Goal: Task Accomplishment & Management: Complete application form

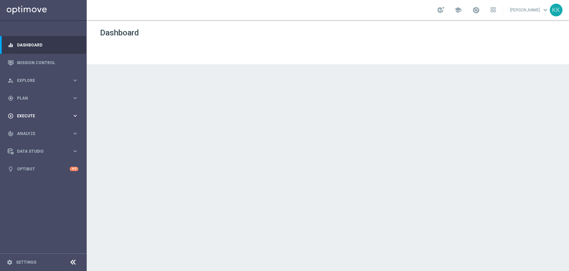
click at [26, 116] on span "Execute" at bounding box center [44, 116] width 55 height 4
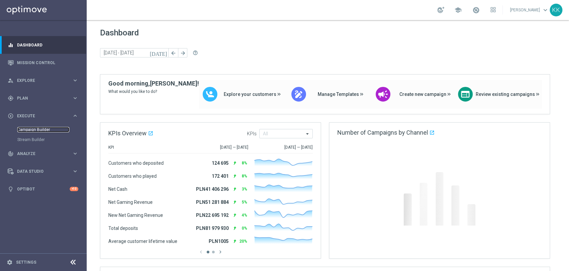
click at [31, 129] on link "Campaign Builder" at bounding box center [43, 129] width 52 height 5
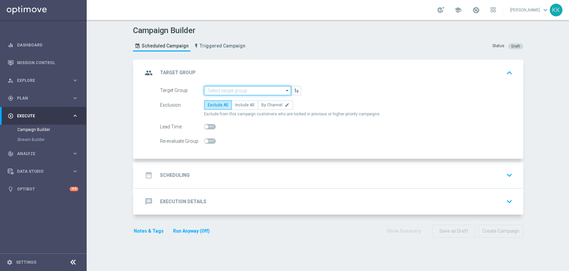
click at [257, 88] on input at bounding box center [247, 90] width 87 height 9
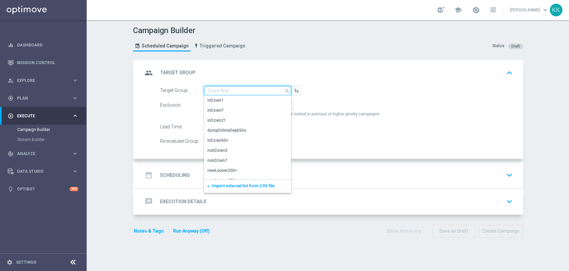
paste input "D_MIN-LOW_TARGET_WAGER_100% do 100 PLN_PLMECZE_030925_"
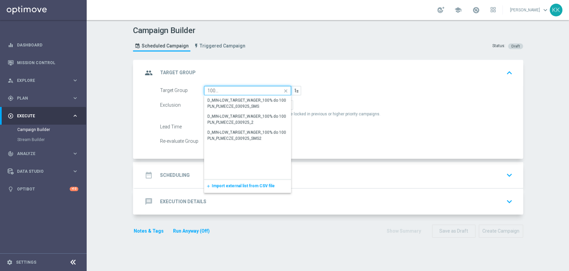
type input "D_MIN-LOW_TARGET_WAGER_100% do 100 PLN_PLMECZE_030925_"
click at [342, 76] on div "group Target Group keyboard_arrow_up" at bounding box center [329, 72] width 373 height 13
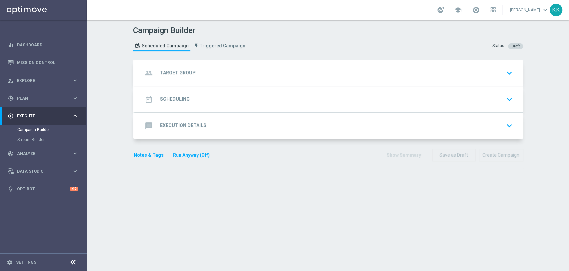
click at [254, 76] on div "group Target Group keyboard_arrow_down" at bounding box center [329, 72] width 373 height 13
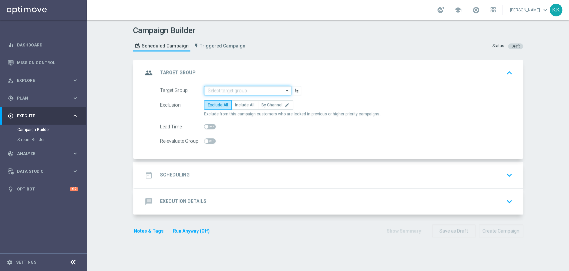
click at [241, 92] on input at bounding box center [247, 90] width 87 height 9
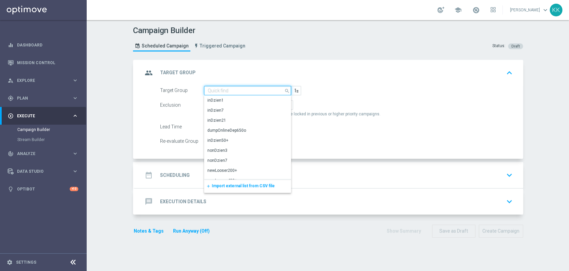
paste input "D_MIN-LOW_TARGET_WAGER_100% do 100 PLN_PLMECZE_030925_2"
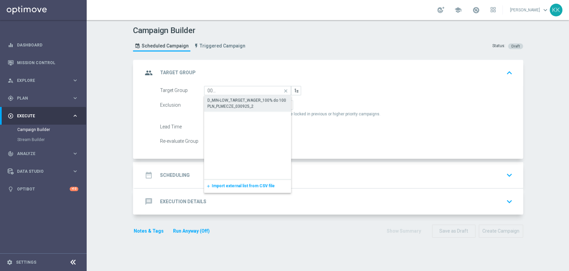
click at [221, 105] on div "D_MIN-LOW_TARGET_WAGER_100% do 100 PLN_PLMECZE_030925_2" at bounding box center [248, 103] width 81 height 12
type input "D_MIN-LOW_TARGET_WAGER_100% do 100 PLN_PLMECZE_030925_2"
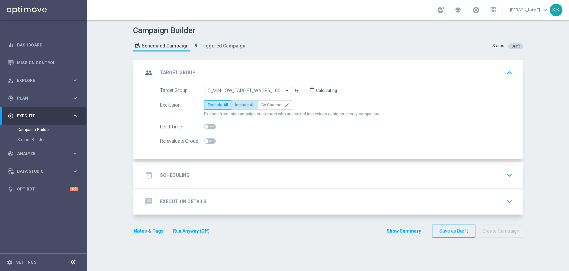
click at [242, 105] on span "Include All" at bounding box center [244, 104] width 19 height 5
click at [240, 105] on input "Include All" at bounding box center [237, 106] width 4 height 4
radio input "true"
click at [208, 140] on span at bounding box center [210, 140] width 12 height 5
click at [208, 140] on input "checkbox" at bounding box center [210, 140] width 12 height 5
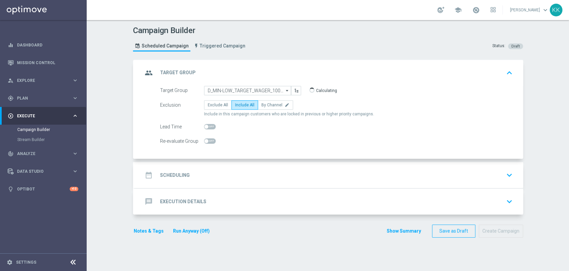
checkbox input "true"
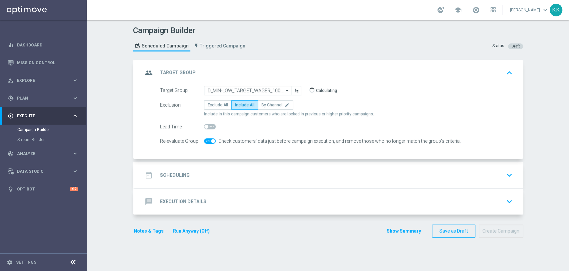
click at [248, 179] on div "date_range Scheduling keyboard_arrow_down" at bounding box center [329, 174] width 373 height 13
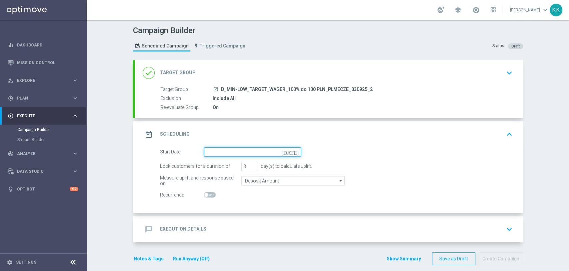
click at [248, 155] on input at bounding box center [252, 151] width 97 height 9
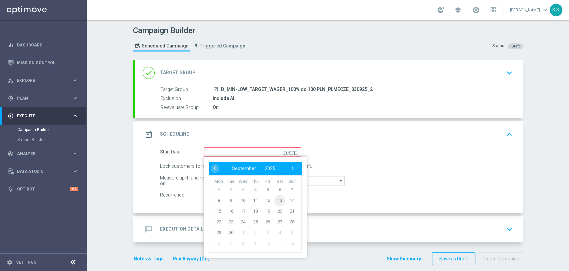
click at [275, 198] on span "13" at bounding box center [280, 200] width 11 height 11
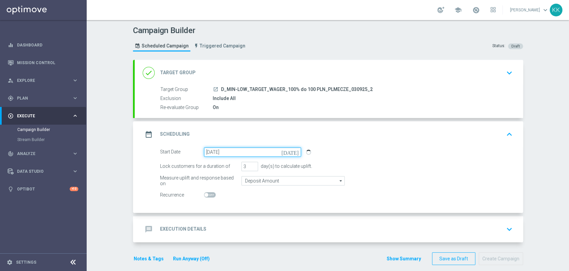
click at [236, 153] on input "[DATE]" at bounding box center [252, 151] width 97 height 9
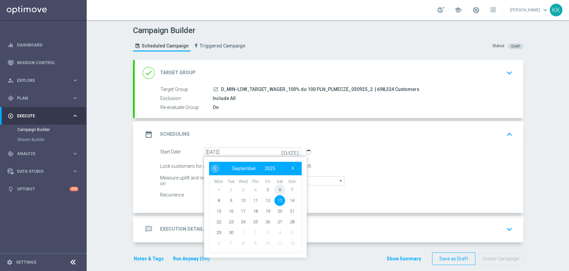
click at [275, 191] on span "6" at bounding box center [280, 189] width 11 height 11
type input "[DATE]"
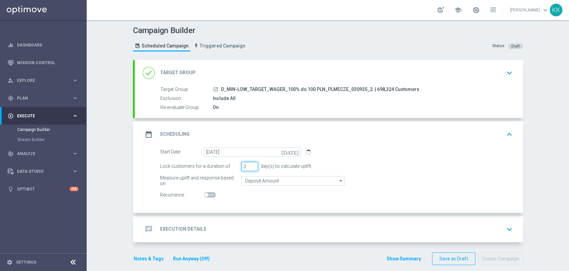
drag, startPoint x: 242, startPoint y: 164, endPoint x: 229, endPoint y: 166, distance: 13.1
click at [229, 166] on div "Lock customers for a duration of 3 day(s) to calculate uplift." at bounding box center [336, 165] width 363 height 9
type input "2"
click at [256, 184] on input "Deposit Amount" at bounding box center [293, 180] width 103 height 9
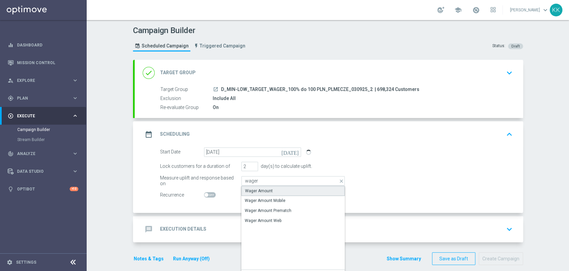
click at [258, 187] on div "Wager Amount" at bounding box center [259, 190] width 28 height 6
type input "Wager Amount"
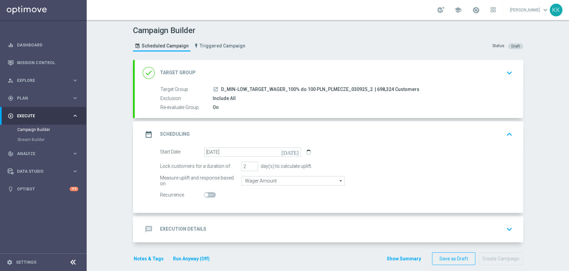
click at [283, 233] on div "message Execution Details keyboard_arrow_down" at bounding box center [329, 229] width 373 height 13
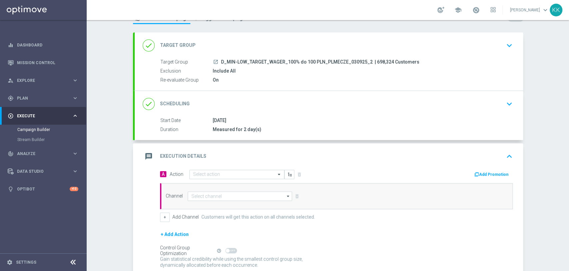
scroll to position [46, 0]
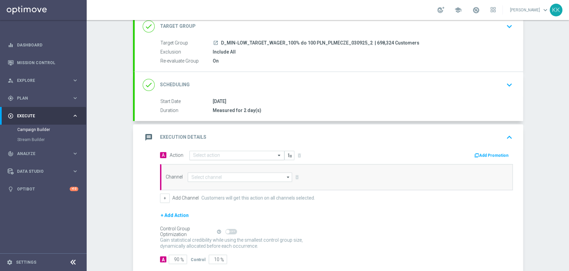
click at [196, 158] on div "Select action" at bounding box center [236, 154] width 95 height 9
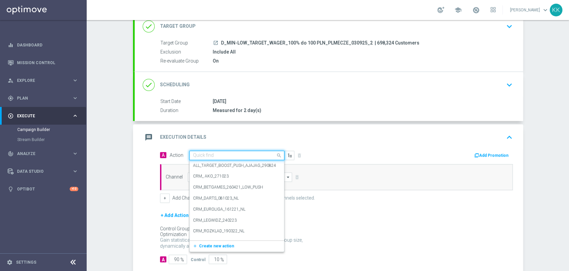
paste input "D_MIN-LOW_TARGET_WAGER_100% do 100 PLN_PLMECZE_030925_2"
type input "D_MIN-LOW_TARGET_WAGER_100% do 100 PLN_PLMECZE_030925_2"
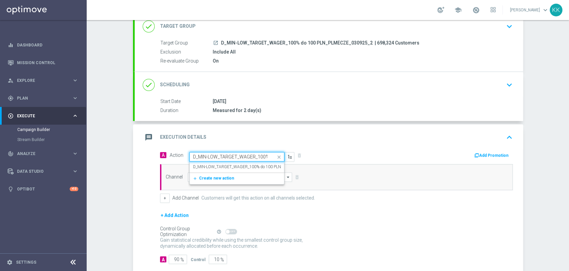
scroll to position [0, 70]
click at [201, 167] on label "D_MIN-LOW_TARGET_WAGER_100% do 100 PLN_PLMECZE_030925_2" at bounding box center [256, 167] width 127 height 6
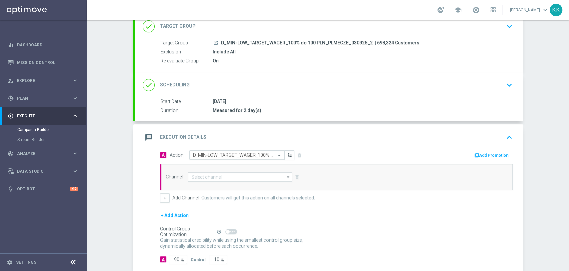
scroll to position [0, 0]
click at [203, 178] on input at bounding box center [240, 176] width 105 height 9
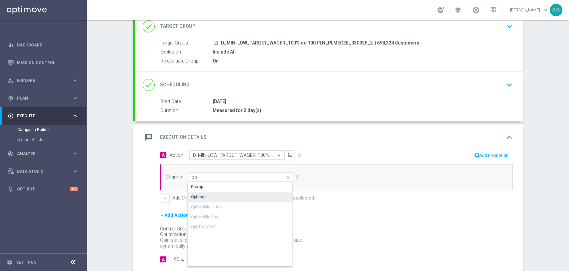
click at [199, 194] on div "Optimail" at bounding box center [198, 197] width 15 height 6
type input "Optimail"
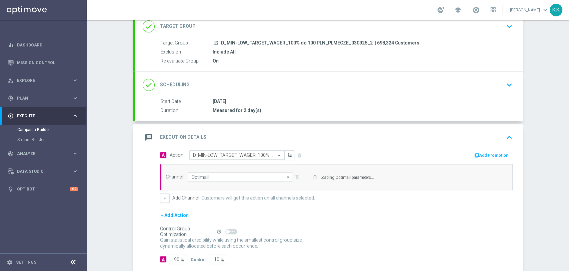
click at [162, 181] on div "Channel Optimail Optimail arrow_drop_down Show Selected 0 of 22 Target group on…" at bounding box center [335, 176] width 349 height 9
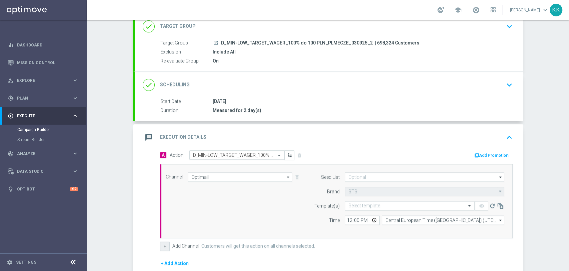
click at [163, 241] on button "+" at bounding box center [165, 245] width 10 height 9
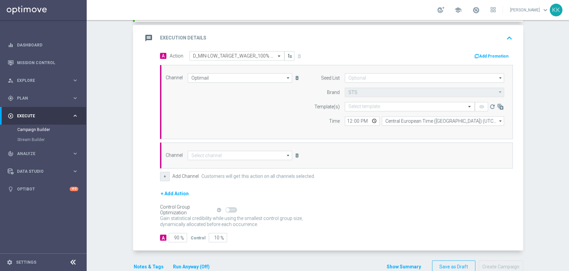
scroll to position [157, 0]
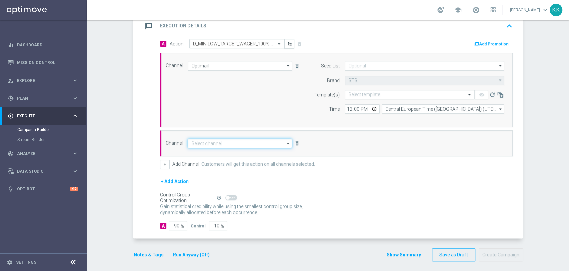
click at [217, 138] on input at bounding box center [240, 142] width 105 height 9
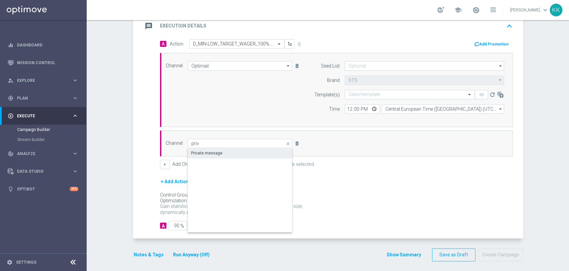
click at [215, 153] on div "Private message" at bounding box center [206, 153] width 31 height 6
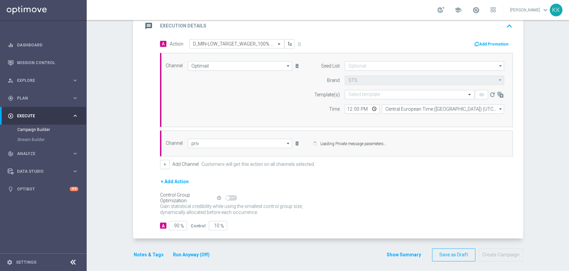
type input "Private message"
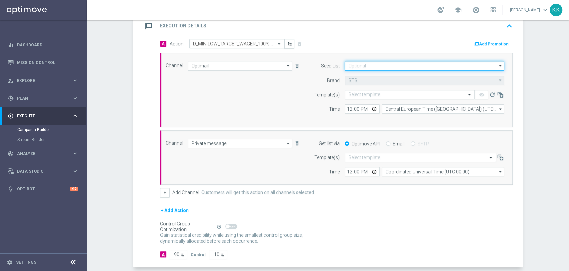
click at [375, 68] on input at bounding box center [424, 65] width 159 height 9
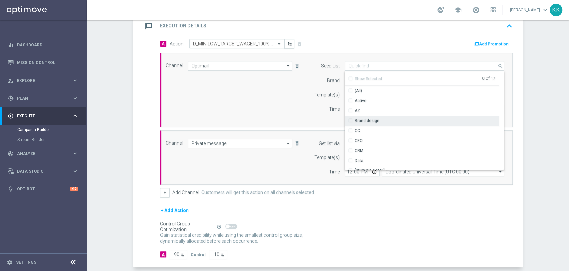
click at [376, 123] on div "Brand design" at bounding box center [422, 120] width 154 height 9
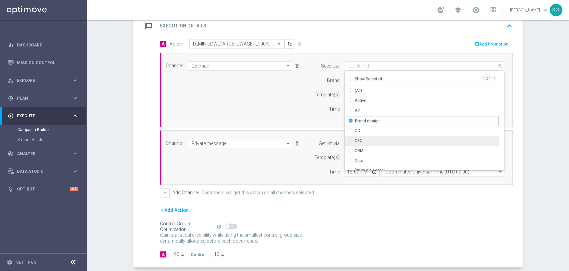
scroll to position [74, 0]
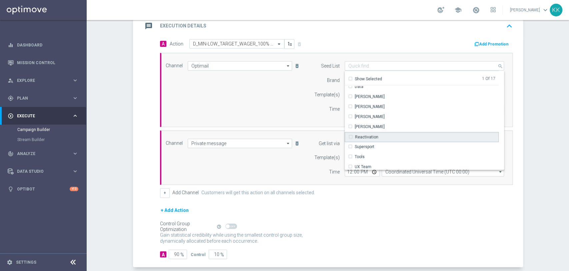
click at [377, 132] on div "Reactivation" at bounding box center [422, 137] width 154 height 10
click at [276, 113] on div "Channel Optimail Optimail arrow_drop_down Show Selected 1 of 22 Target group on…" at bounding box center [335, 89] width 349 height 57
type input "Selected 2 of 17"
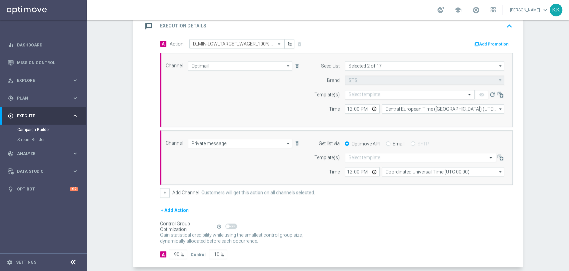
click at [381, 94] on input "text" at bounding box center [403, 95] width 109 height 6
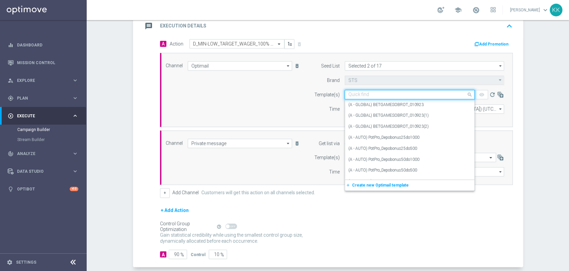
paste input "D_MIN-LOW_TARGET_WAGER_100% do 100 PLN_PLMECZE_030925_2"
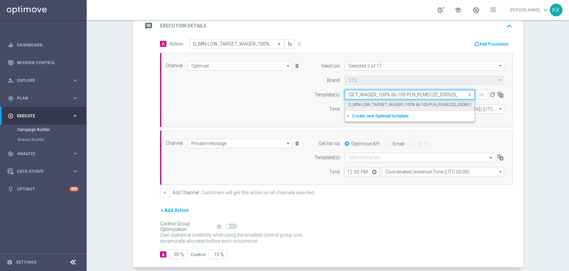
click at [381, 102] on label "D_MIN-LOW_TARGET_WAGER_100% do 100 PLN_PLMECZE_030925_2" at bounding box center [412, 105] width 127 height 6
type input "D_MIN-LOW_TARGET_WAGER_100% do 100 PLN_PLMECZE_030925_2"
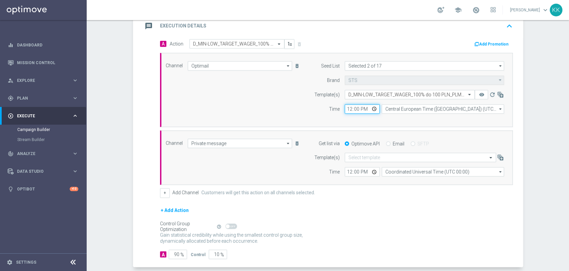
click at [347, 107] on input "12:00" at bounding box center [362, 108] width 35 height 9
type input "14:01"
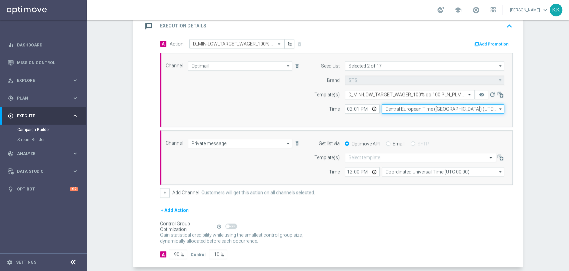
click at [402, 111] on input "Central European Time ([GEOGRAPHIC_DATA]) (UTC +02:00)" at bounding box center [443, 108] width 122 height 9
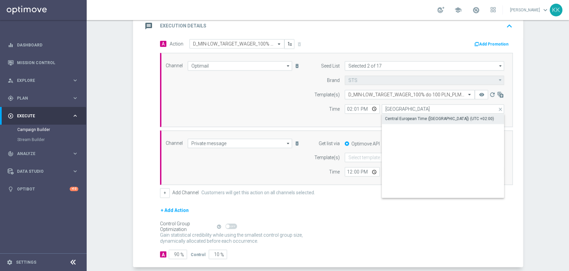
click at [402, 114] on div "Central European Time ([GEOGRAPHIC_DATA]) (UTC +02:00)" at bounding box center [443, 118] width 123 height 9
type input "Central European Time ([GEOGRAPHIC_DATA]) (UTC +02:00)"
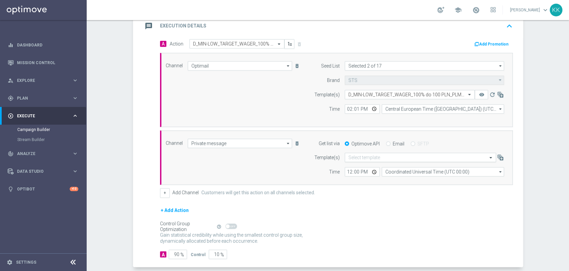
click at [373, 160] on div "Select template" at bounding box center [420, 156] width 151 height 9
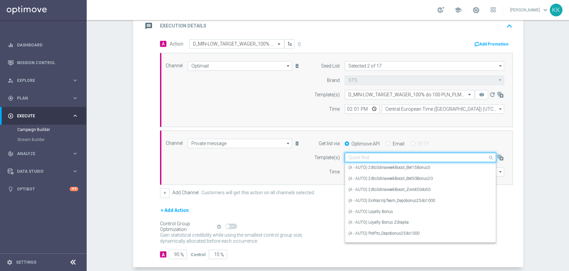
paste input "D_MIN-LOW_TARGET_WAGER_100% do 100 PLN_PLMECZE_030925_2"
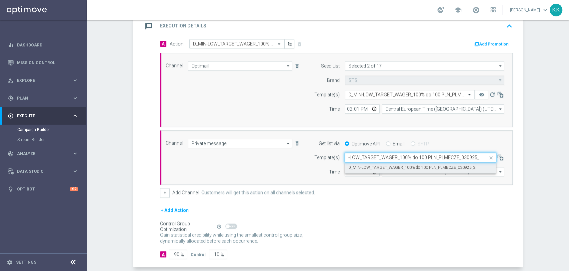
click at [374, 170] on div "D_MIN-LOW_TARGET_WAGER_100% do 100 PLN_PLMECZE_030925_2" at bounding box center [421, 167] width 144 height 11
type input "D_MIN-LOW_TARGET_WAGER_100% do 100 PLN_PLMECZE_030925_2"
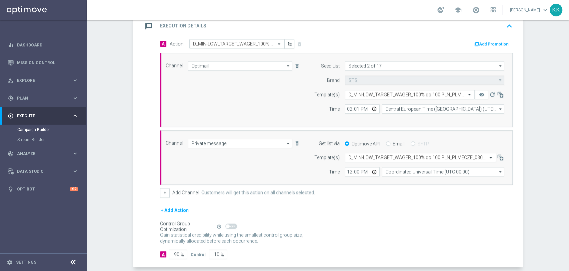
scroll to position [0, 0]
click at [345, 173] on input "12:00" at bounding box center [362, 171] width 35 height 9
type input "14:01"
click at [402, 172] on input "Coordinated Universal Time (UTC 00:00)" at bounding box center [443, 171] width 122 height 9
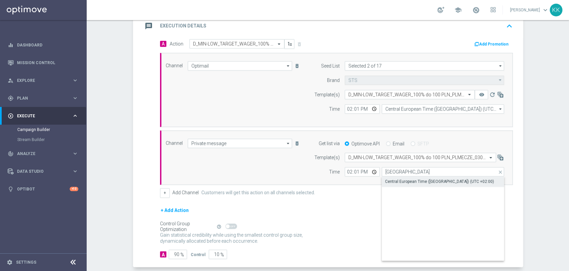
click at [401, 183] on div "Central European Time ([GEOGRAPHIC_DATA]) (UTC +02:00)" at bounding box center [443, 180] width 123 height 9
type input "Central European Time ([GEOGRAPHIC_DATA]) (UTC +02:00)"
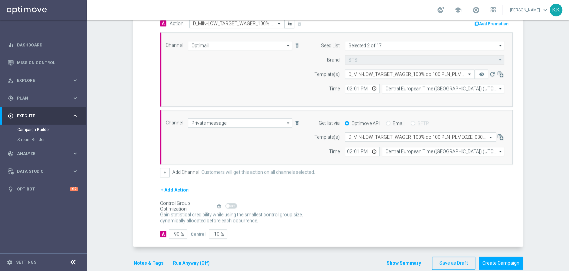
scroll to position [189, 0]
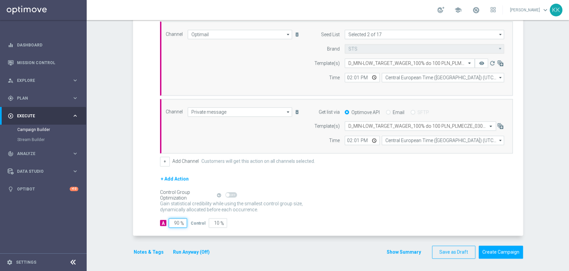
click at [176, 222] on input "90" at bounding box center [178, 222] width 18 height 9
type input "9"
type input "91"
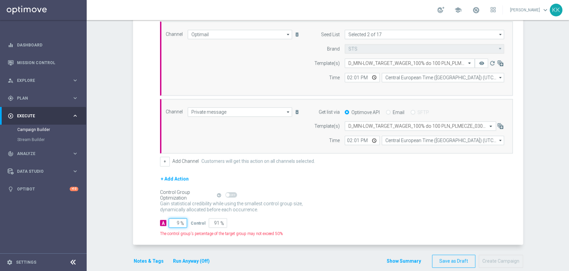
type input "98"
type input "2"
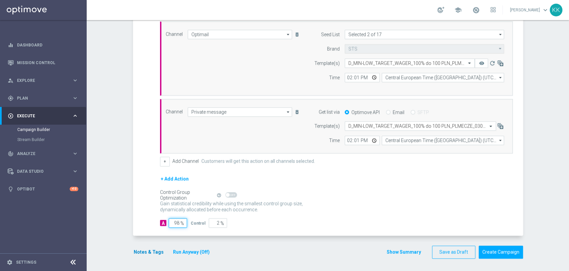
type input "98"
click at [149, 255] on button "Notes & Tags" at bounding box center [148, 252] width 31 height 8
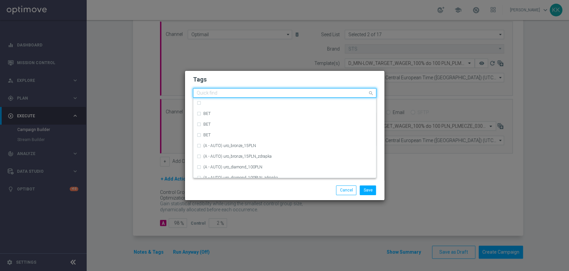
click at [223, 94] on input "text" at bounding box center [282, 93] width 171 height 6
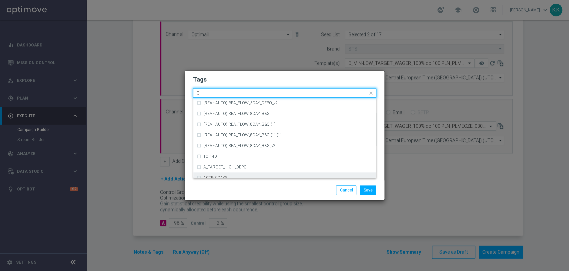
scroll to position [741, 0]
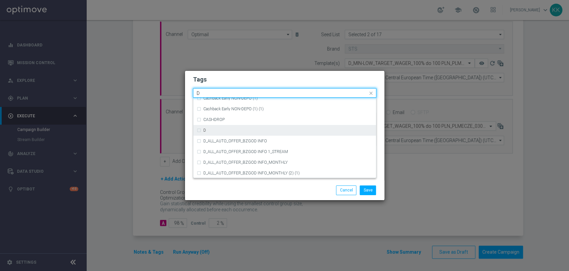
click at [235, 134] on div "D" at bounding box center [285, 130] width 176 height 11
type input "D"
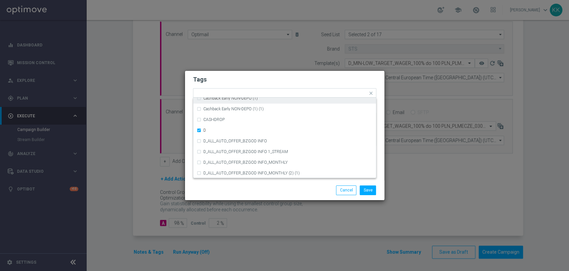
click at [237, 82] on h2 "Tags" at bounding box center [284, 79] width 183 height 8
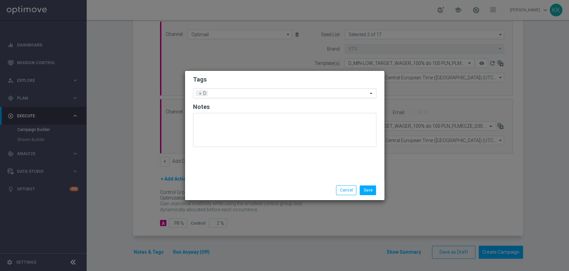
click at [237, 96] on div at bounding box center [289, 94] width 158 height 7
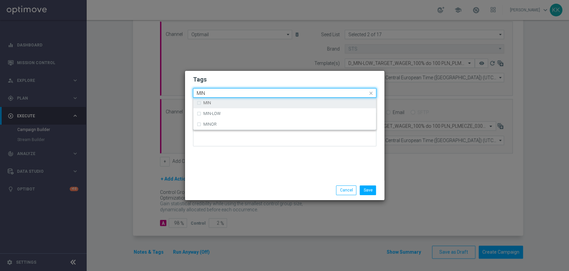
click at [213, 102] on div "MIN" at bounding box center [288, 103] width 169 height 4
type input "MIN"
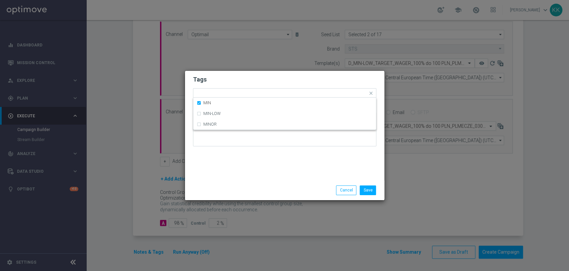
click at [228, 83] on h2 "Tags" at bounding box center [284, 79] width 183 height 8
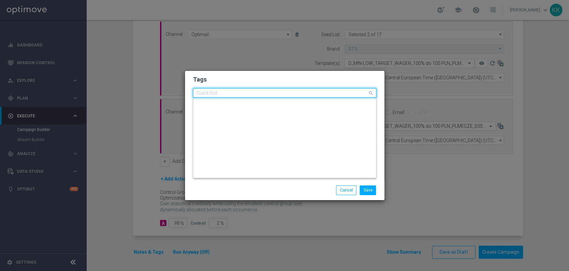
click at [235, 96] on div at bounding box center [282, 93] width 172 height 7
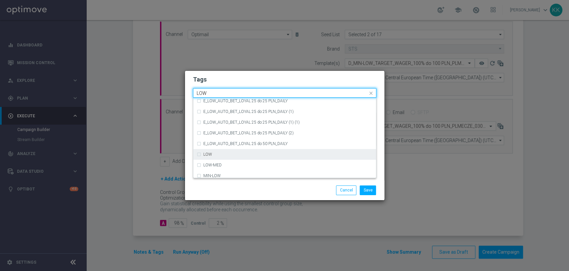
scroll to position [326, 0]
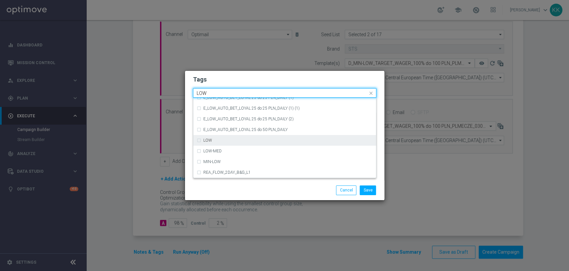
click at [247, 144] on div "LOW" at bounding box center [285, 140] width 176 height 11
type input "LOW"
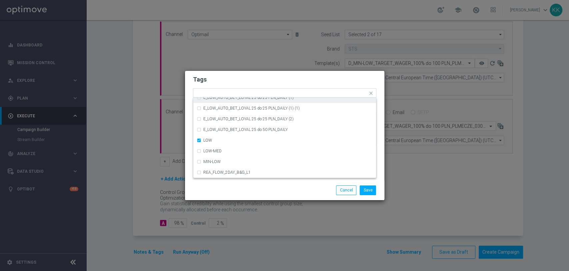
click at [255, 88] on form "Tags Quick find × D × MIN × LOW (REA - AUTO) REA_FLOW_8DAY_B&G (1) (1) (REA - A…" at bounding box center [284, 112] width 183 height 77
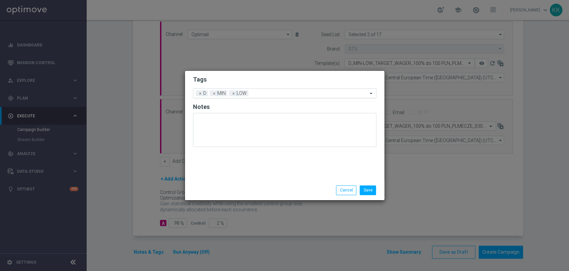
click at [257, 95] on input "text" at bounding box center [309, 94] width 117 height 6
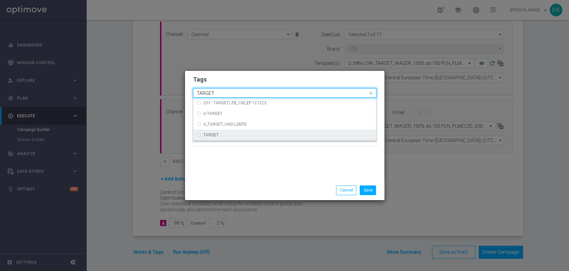
click at [237, 137] on div "TARGET" at bounding box center [288, 135] width 169 height 4
type input "TARGET"
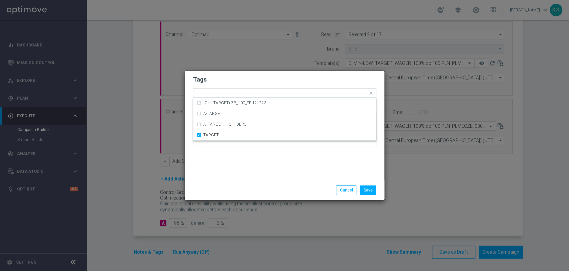
click at [259, 183] on div "Save Cancel" at bounding box center [285, 189] width 200 height 19
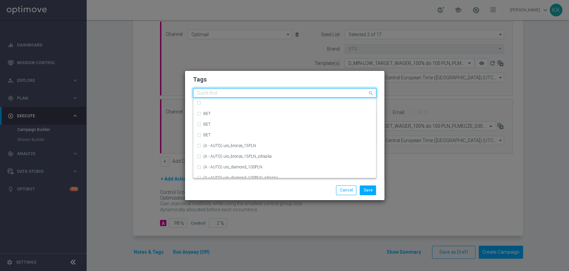
click at [296, 92] on input "text" at bounding box center [282, 93] width 171 height 6
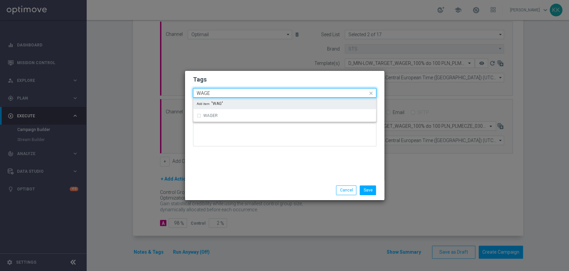
type input "WAGER"
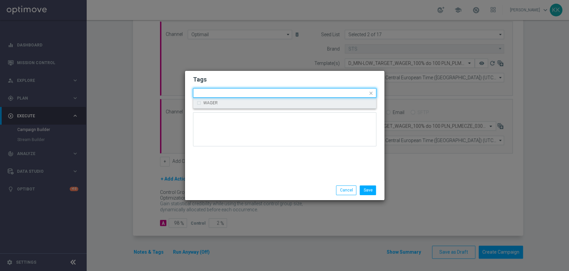
click at [280, 108] on h2 "Notes" at bounding box center [284, 106] width 183 height 8
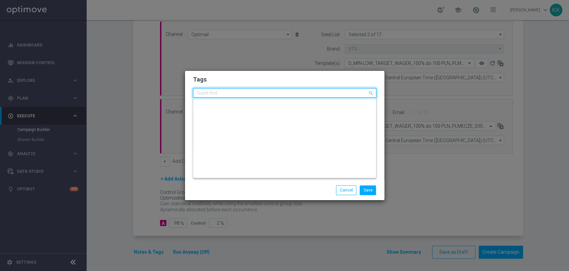
click at [283, 96] on div at bounding box center [282, 93] width 172 height 7
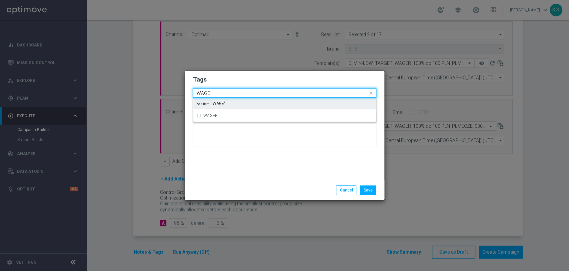
type input "WAGER"
click at [283, 108] on h2 "Notes" at bounding box center [284, 106] width 183 height 8
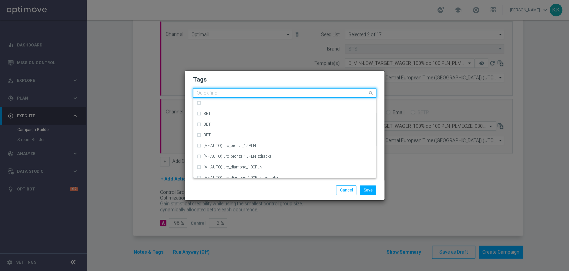
click at [286, 94] on input "text" at bounding box center [282, 93] width 171 height 6
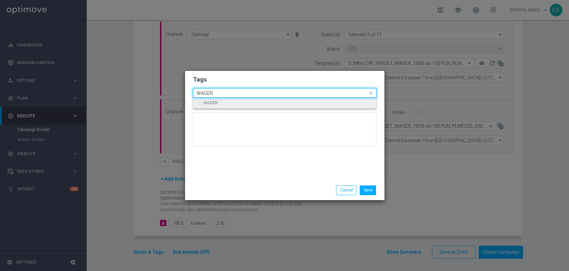
click at [290, 100] on div "WAGER" at bounding box center [285, 102] width 176 height 11
type input "WAGER"
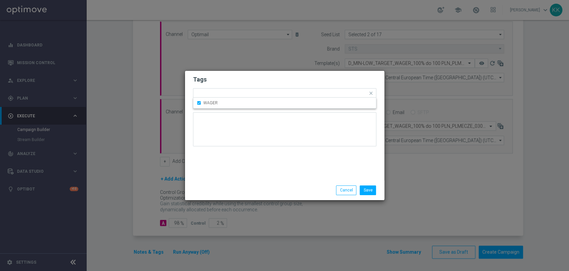
click at [288, 81] on h2 "Tags" at bounding box center [284, 79] width 183 height 8
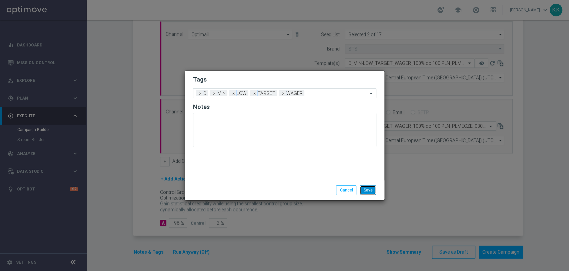
click at [372, 193] on button "Save" at bounding box center [368, 189] width 16 height 9
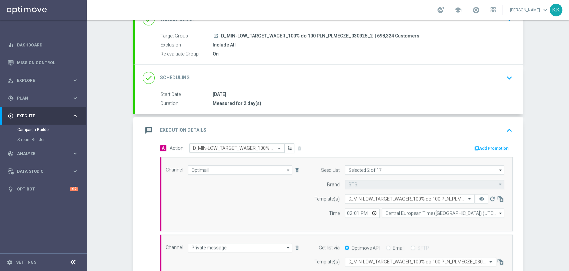
scroll to position [40, 0]
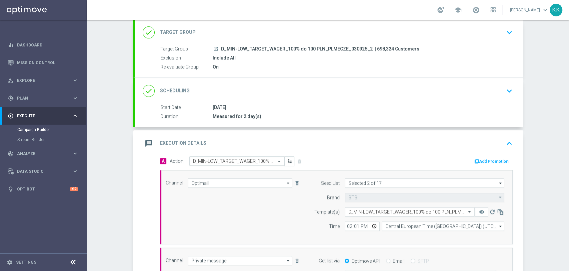
click at [507, 35] on icon "keyboard_arrow_down" at bounding box center [510, 32] width 10 height 10
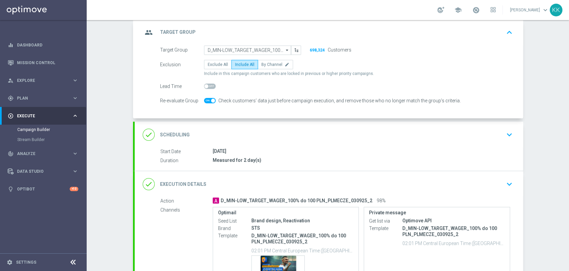
click at [493, 132] on div "done Scheduling keyboard_arrow_down" at bounding box center [329, 134] width 373 height 13
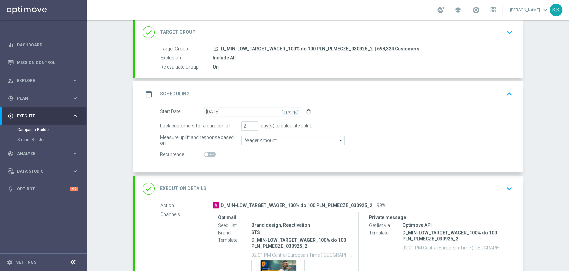
click at [511, 191] on icon "keyboard_arrow_down" at bounding box center [510, 188] width 10 height 10
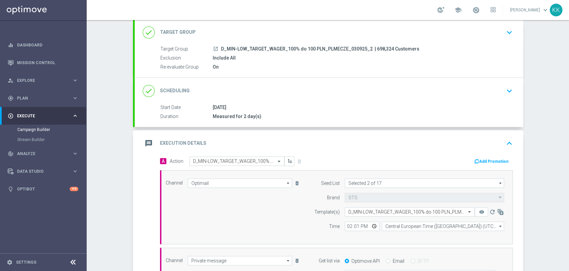
scroll to position [77, 0]
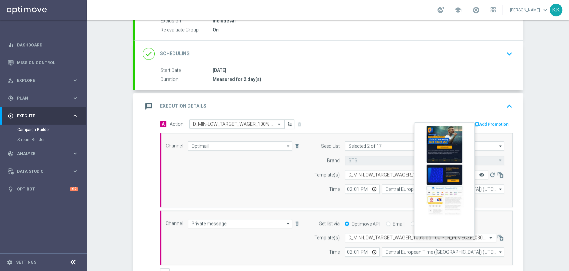
click at [479, 174] on icon "remove_red_eye" at bounding box center [481, 174] width 5 height 5
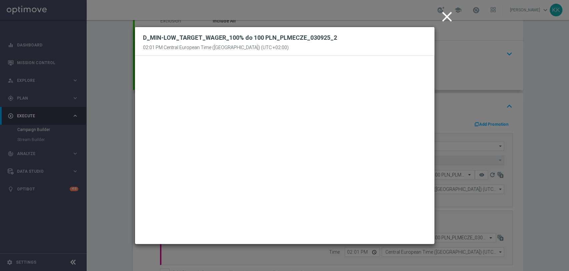
click at [442, 21] on icon "close" at bounding box center [447, 16] width 17 height 17
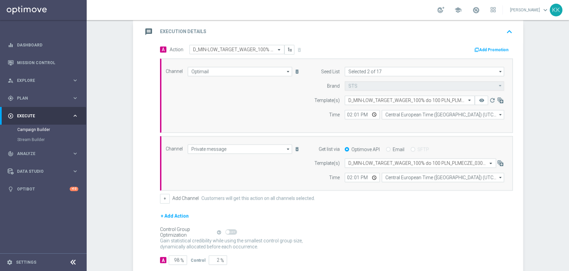
scroll to position [189, 0]
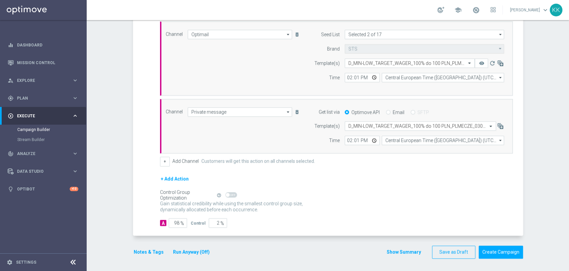
click at [151, 249] on button "Notes & Tags" at bounding box center [148, 252] width 31 height 8
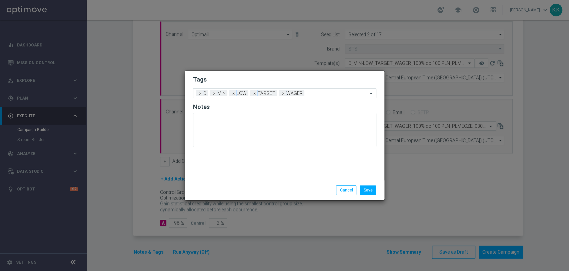
click at [364, 185] on div "Save Cancel" at bounding box center [285, 189] width 200 height 19
click at [366, 188] on button "Save" at bounding box center [368, 189] width 16 height 9
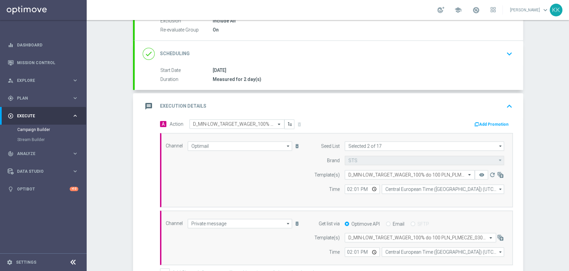
scroll to position [3, 0]
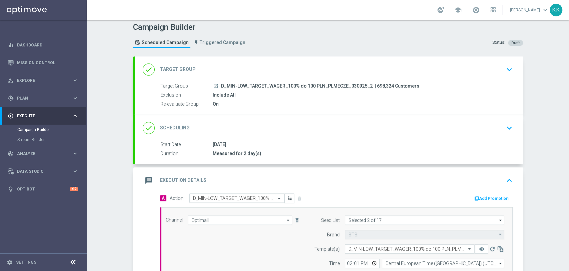
click at [505, 66] on icon "keyboard_arrow_down" at bounding box center [510, 69] width 10 height 10
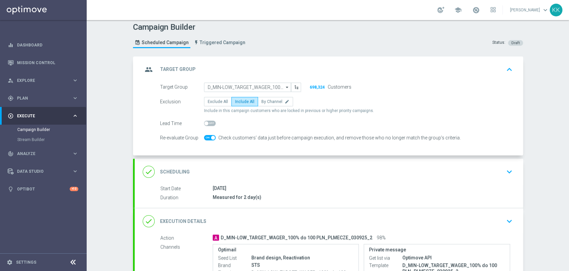
click at [496, 166] on div "done Scheduling keyboard_arrow_down" at bounding box center [329, 171] width 373 height 13
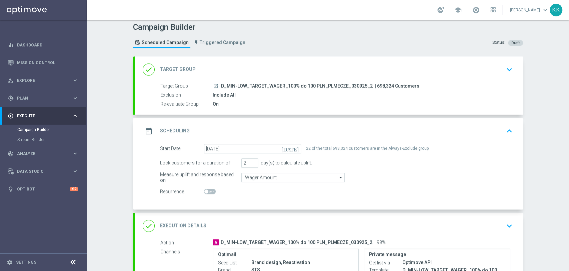
scroll to position [40, 0]
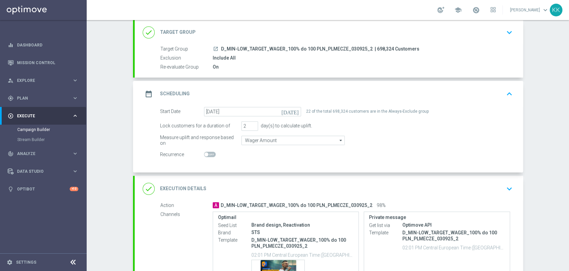
click at [110, 128] on div "Campaign Builder Scheduled Campaign Triggered Campaign Status: Draft done Targe…" at bounding box center [328, 145] width 483 height 251
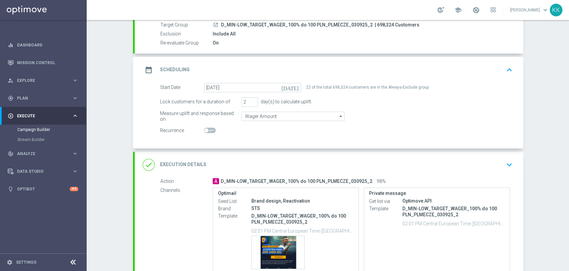
scroll to position [77, 0]
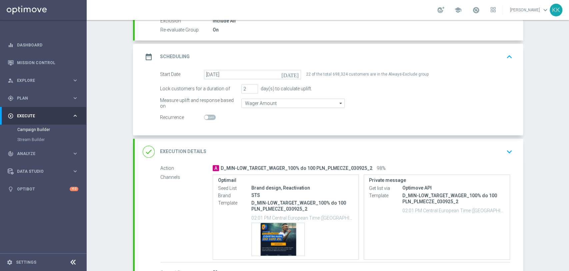
click at [505, 152] on icon "keyboard_arrow_down" at bounding box center [510, 151] width 10 height 10
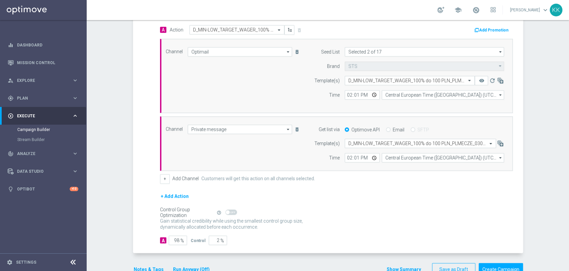
scroll to position [189, 0]
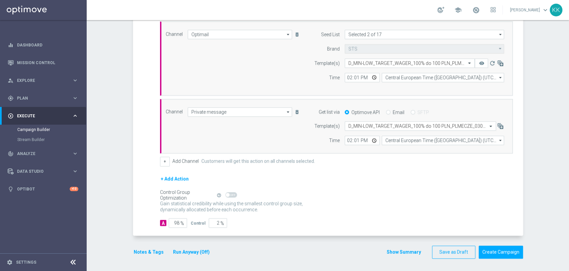
click at [150, 252] on button "Notes & Tags" at bounding box center [148, 252] width 31 height 8
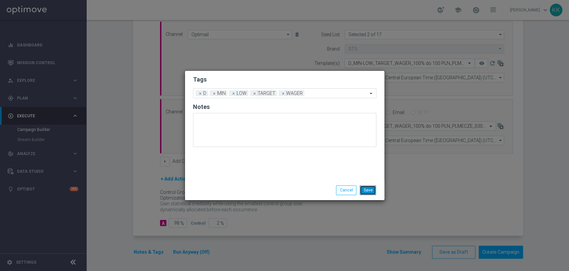
click at [370, 193] on button "Save" at bounding box center [368, 189] width 16 height 9
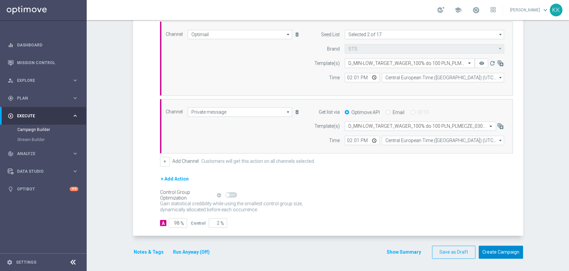
click at [507, 251] on button "Create Campaign" at bounding box center [501, 251] width 44 height 13
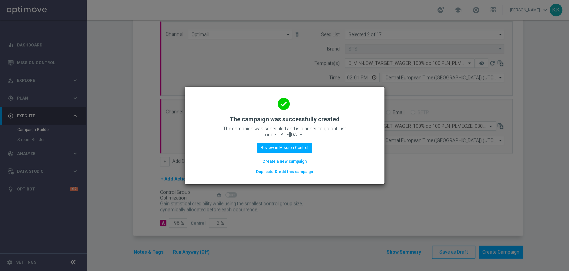
click at [288, 161] on button "Create a new campaign" at bounding box center [285, 160] width 46 height 7
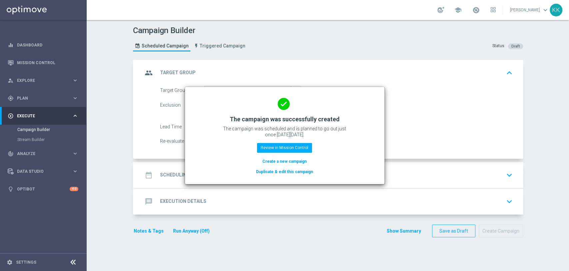
scroll to position [0, 0]
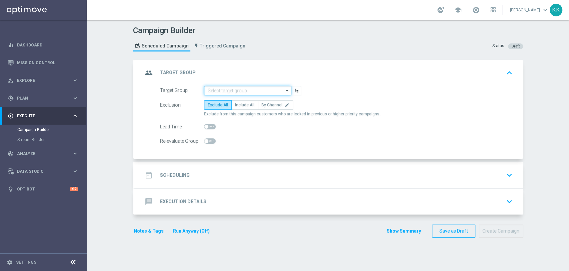
click at [268, 91] on input at bounding box center [247, 90] width 87 height 9
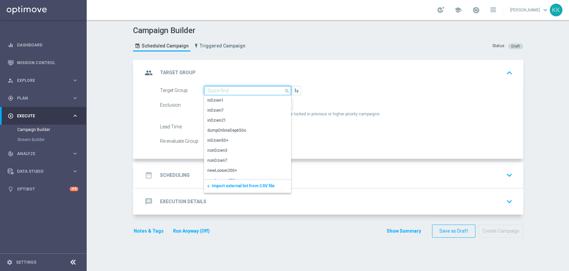
paste input "D_MED_TARGET_WAGER_100% do 300 PLN_PLMECZE_030925_2"
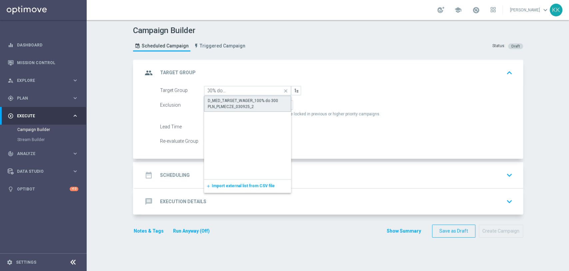
click at [257, 105] on div "D_MED_TARGET_WAGER_100% do 300 PLN_PLMECZE_030925_2" at bounding box center [248, 103] width 80 height 12
type input "D_MED_TARGET_WAGER_100% do 300 PLN_PLMECZE_030925_2"
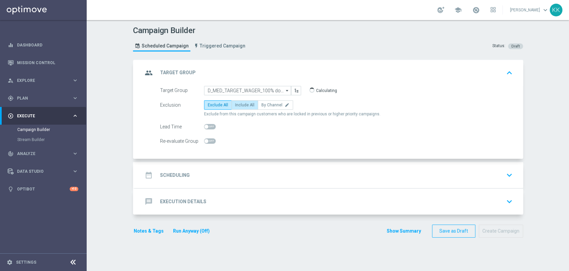
click at [239, 101] on label "Include All" at bounding box center [245, 104] width 27 height 9
click at [239, 104] on input "Include All" at bounding box center [237, 106] width 4 height 4
radio input "true"
click at [213, 141] on div "Re-evaluate Group" at bounding box center [336, 140] width 363 height 9
click at [208, 141] on span at bounding box center [210, 140] width 12 height 5
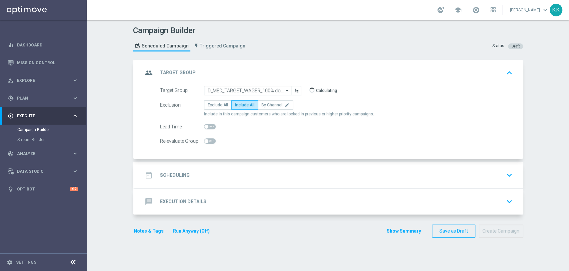
click at [208, 141] on input "checkbox" at bounding box center [210, 140] width 12 height 5
checkbox input "true"
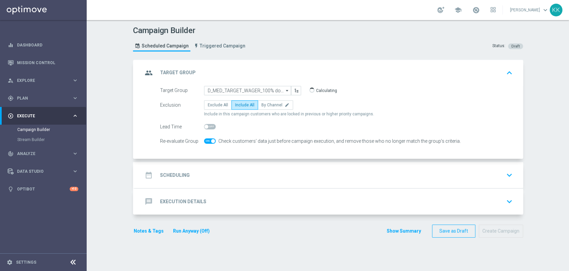
click at [228, 165] on div "date_range Scheduling keyboard_arrow_down" at bounding box center [329, 175] width 389 height 26
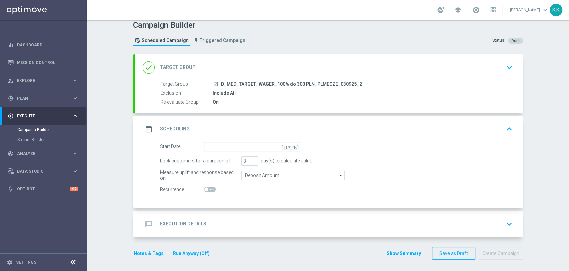
scroll to position [7, 0]
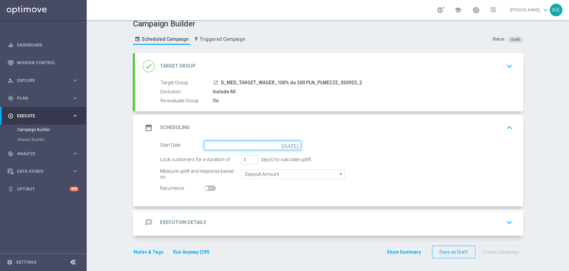
click at [219, 140] on input at bounding box center [252, 144] width 97 height 9
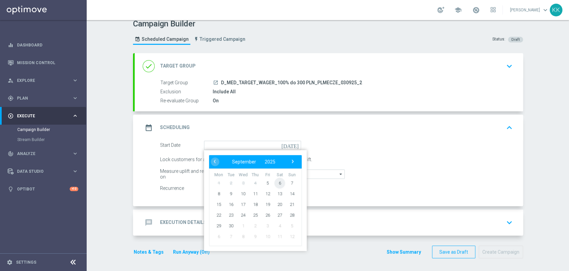
click at [275, 181] on span "6" at bounding box center [280, 182] width 11 height 11
type input "[DATE]"
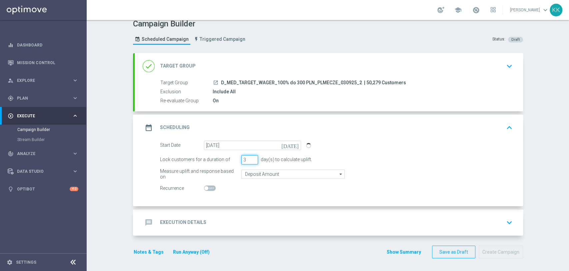
drag, startPoint x: 242, startPoint y: 159, endPoint x: 226, endPoint y: 156, distance: 17.0
click at [226, 156] on div "Lock customers for a duration of 3 day(s) to calculate uplift." at bounding box center [336, 159] width 363 height 9
type input "2"
click at [273, 169] on form "Start Date [DATE] [DATE] Lock customers for a duration of 2 day(s) to calculate…" at bounding box center [336, 166] width 353 height 52
click at [273, 170] on input "Deposit Amount" at bounding box center [293, 173] width 103 height 9
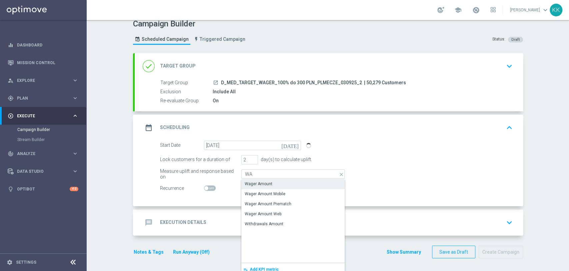
click at [275, 182] on div "Wager Amount" at bounding box center [293, 183] width 103 height 9
type input "Wager Amount"
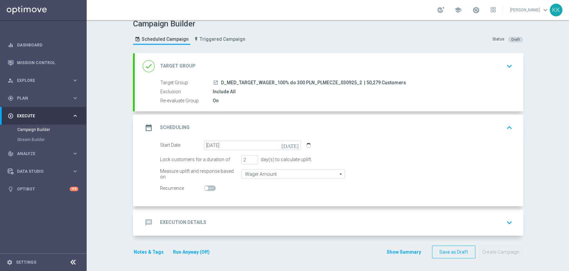
click at [313, 227] on div "message Execution Details keyboard_arrow_down" at bounding box center [329, 222] width 373 height 13
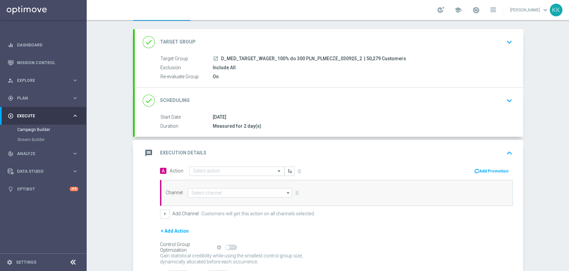
scroll to position [44, 0]
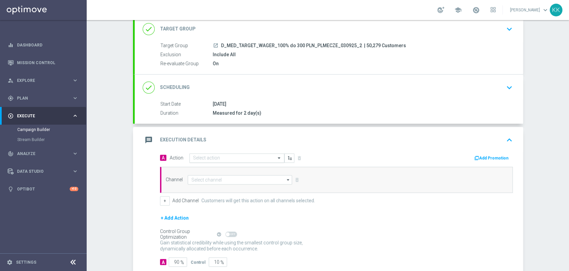
click at [205, 157] on input "text" at bounding box center [230, 158] width 74 height 6
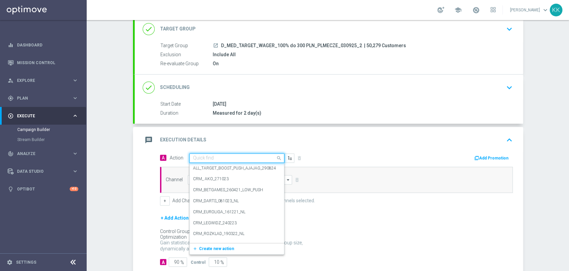
paste input "D_MED_TARGET_WAGER_100% do 300 PLN_PLMECZE_030925_2"
type input "D_MED_TARGET_WAGER_100% do 300 PLN_PLMECZE_030925_2"
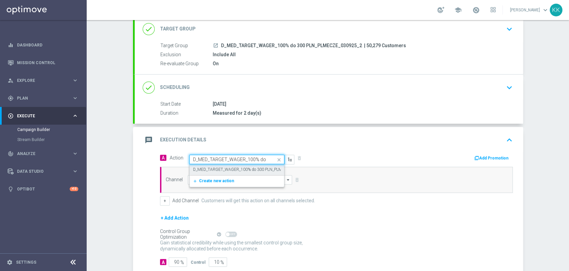
scroll to position [0, 60]
click at [211, 170] on label "D_MED_TARGET_WAGER_100% do 300 PLN_PLMECZE_030925_2" at bounding box center [252, 169] width 119 height 6
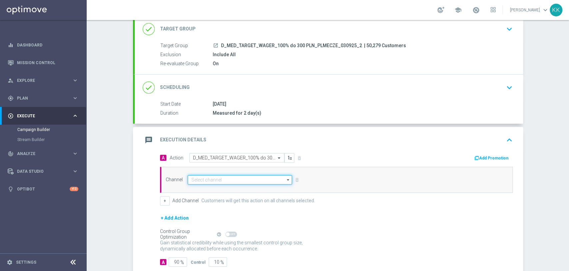
click at [231, 179] on input at bounding box center [240, 179] width 105 height 9
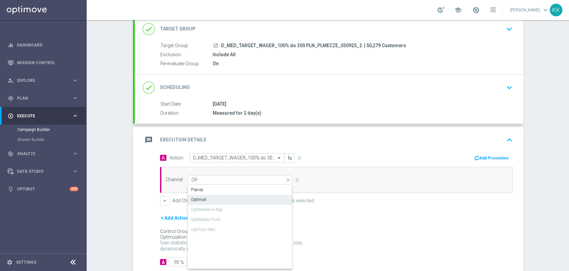
click at [230, 203] on div "Optimail" at bounding box center [240, 199] width 105 height 9
type input "Optimail"
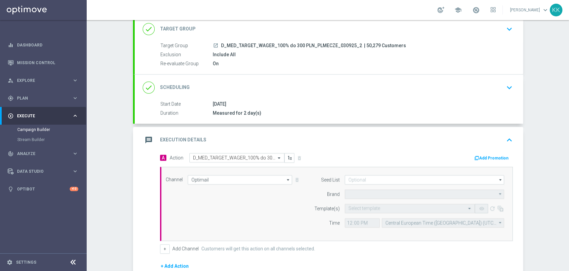
type input "STS"
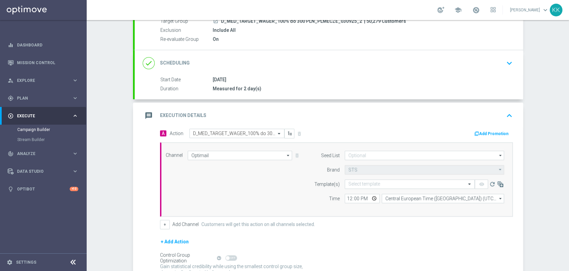
scroll to position [81, 0]
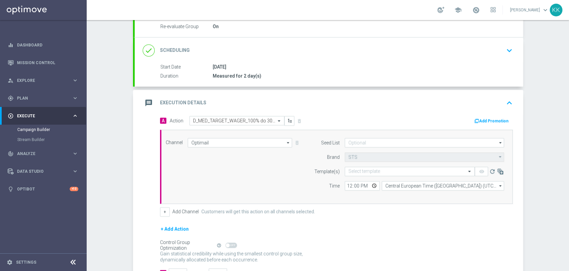
click at [167, 211] on div "+ Add Channel Customers will get this action on all channels selected." at bounding box center [336, 211] width 353 height 9
click at [166, 211] on div "+ Add Channel Customers will get this action on all channels selected." at bounding box center [336, 211] width 353 height 9
click at [163, 210] on button "+" at bounding box center [165, 211] width 10 height 9
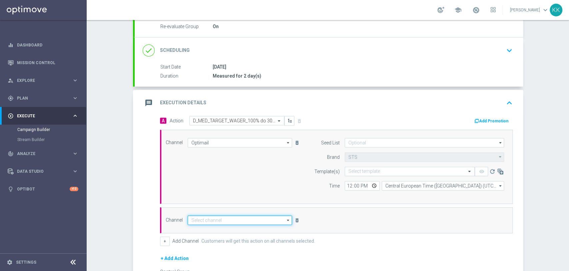
click at [231, 218] on input at bounding box center [240, 219] width 105 height 9
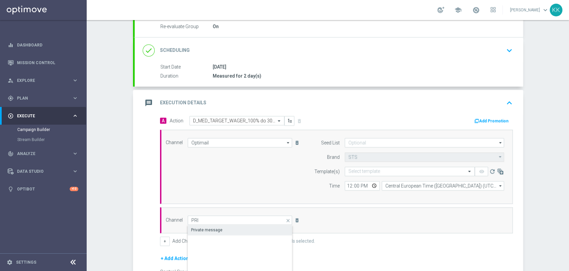
click at [215, 229] on div "Private message" at bounding box center [206, 230] width 31 height 6
type input "Private message"
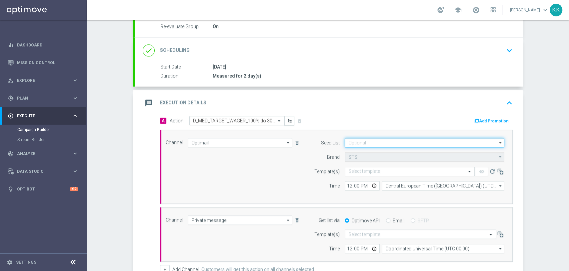
click at [359, 140] on input at bounding box center [424, 142] width 159 height 9
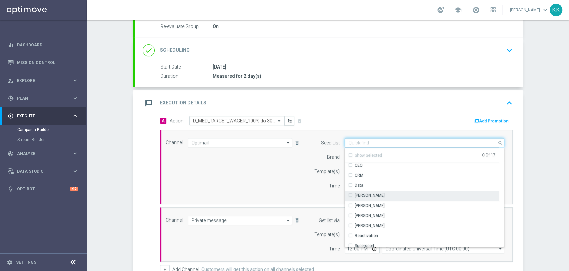
scroll to position [74, 0]
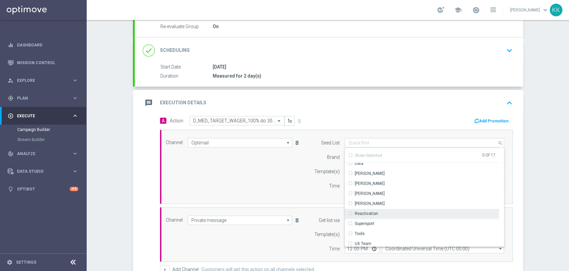
click at [387, 211] on div "Reactivation" at bounding box center [422, 213] width 154 height 9
click at [256, 175] on div "Channel Optimail Optimail arrow_drop_down Show Selected 1 of 22 Target group on…" at bounding box center [335, 166] width 349 height 57
type input "Reactivation"
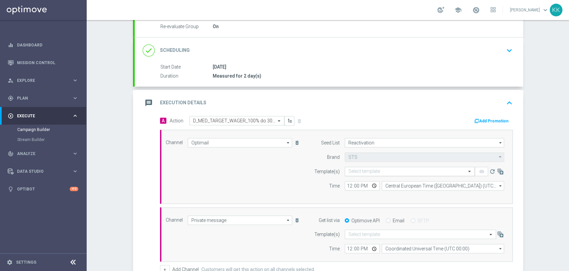
click at [360, 172] on input "text" at bounding box center [403, 171] width 109 height 6
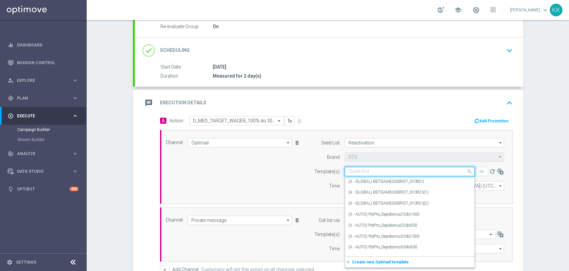
paste input "D_MED_TARGET_WAGER_100% do 300 PLN_PLMECZE_030925_2"
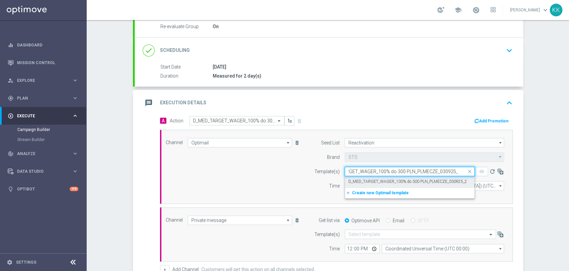
click at [361, 178] on label "D_MED_TARGET_WAGER_100% do 300 PLN_PLMECZE_030925_2" at bounding box center [408, 181] width 119 height 6
type input "D_MED_TARGET_WAGER_100% do 300 PLN_PLMECZE_030925_2"
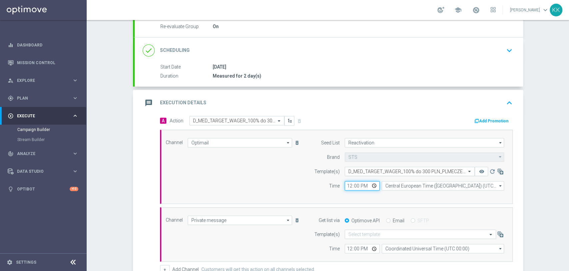
click at [349, 185] on input "12:00" at bounding box center [362, 185] width 35 height 9
type input "14:16"
click at [348, 245] on input "12:00" at bounding box center [362, 248] width 35 height 9
type input "14:16"
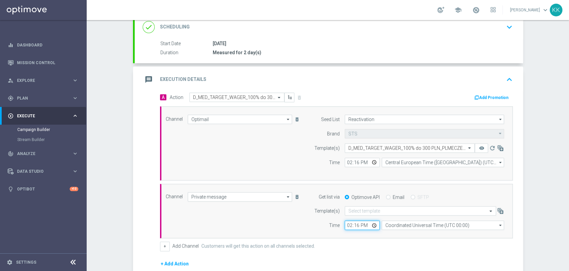
scroll to position [155, 0]
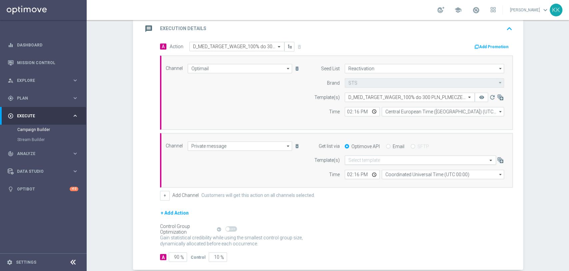
click at [372, 161] on div "Select template" at bounding box center [420, 159] width 151 height 9
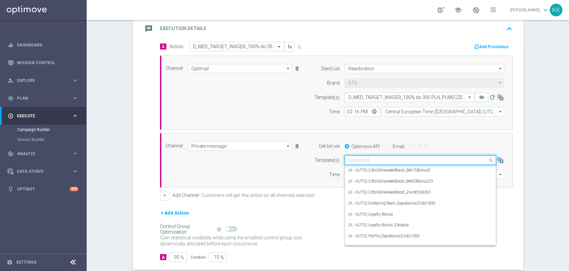
paste input "D_MED_TARGET_WAGER_100% do 300 PLN_PLMECZE_030925_2"
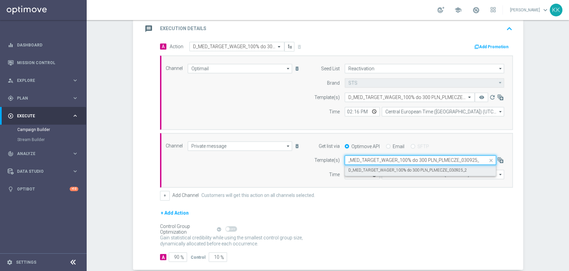
click at [372, 167] on label "D_MED_TARGET_WAGER_100% do 300 PLN_PLMECZE_030925_2" at bounding box center [408, 170] width 119 height 6
type input "D_MED_TARGET_WAGER_100% do 300 PLN_PLMECZE_030925_2"
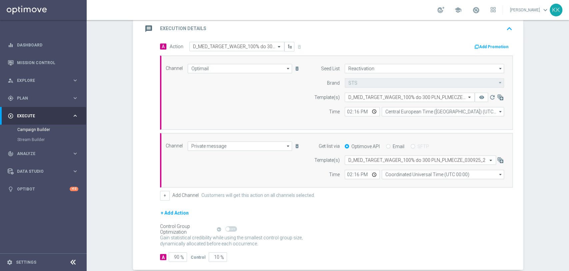
scroll to position [0, 0]
click at [408, 176] on input "Coordinated Universal Time (UTC 00:00)" at bounding box center [443, 173] width 122 height 9
click at [407, 185] on div "Central European Time ([GEOGRAPHIC_DATA]) (UTC +02:00)" at bounding box center [439, 184] width 109 height 6
type input "Central European Time ([GEOGRAPHIC_DATA]) (UTC +02:00)"
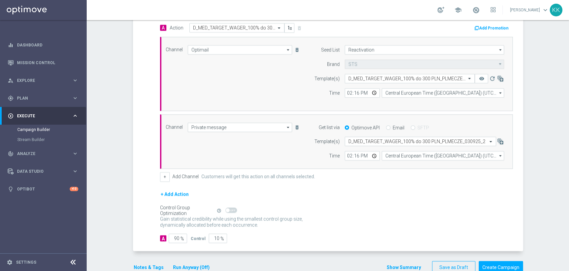
scroll to position [189, 0]
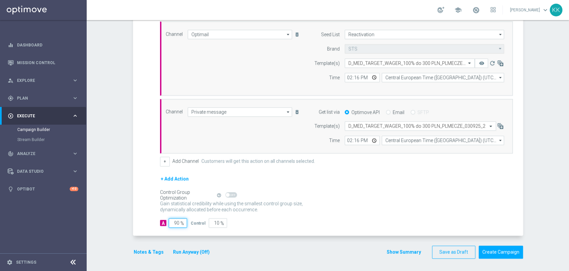
click at [176, 220] on input "90" at bounding box center [178, 222] width 18 height 9
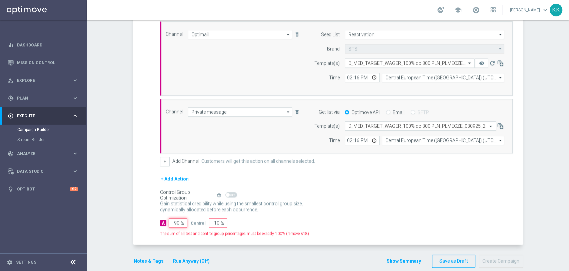
type input "9"
type input "91"
type input "98"
type input "2"
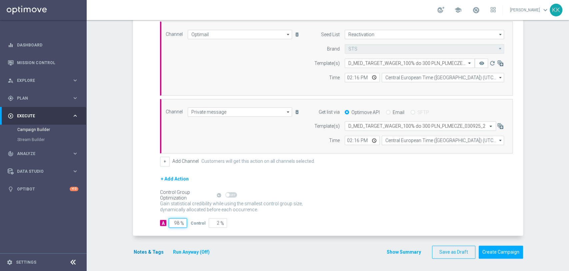
type input "98"
click at [143, 253] on button "Notes & Tags" at bounding box center [148, 252] width 31 height 8
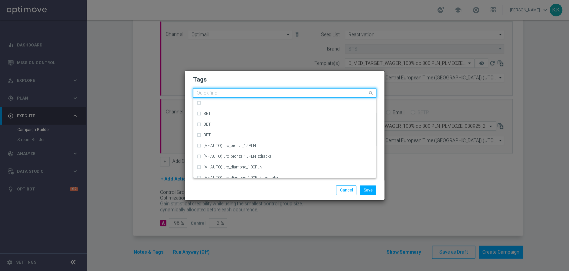
click at [225, 96] on div at bounding box center [282, 93] width 172 height 7
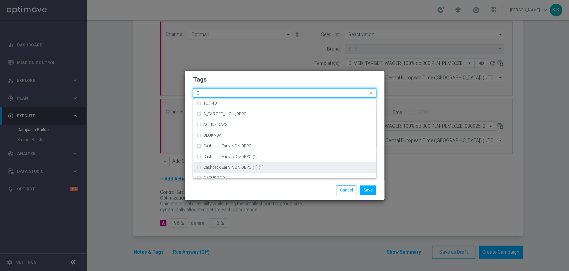
scroll to position [704, 0]
click at [233, 163] on div "D" at bounding box center [285, 167] width 176 height 11
type input "D"
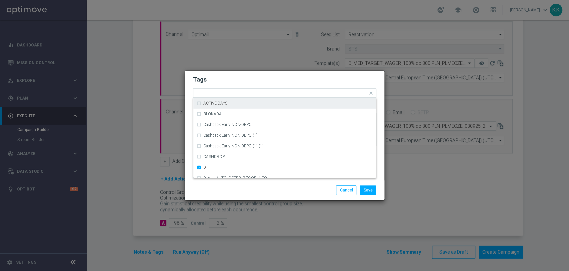
click at [242, 77] on h2 "Tags" at bounding box center [284, 79] width 183 height 8
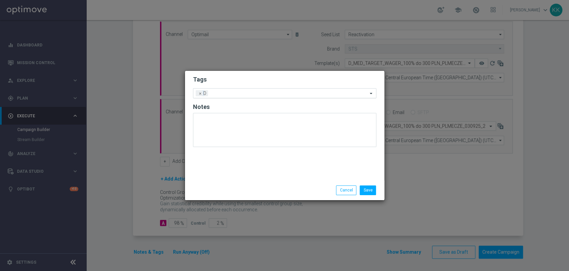
click at [247, 95] on input "text" at bounding box center [289, 94] width 157 height 6
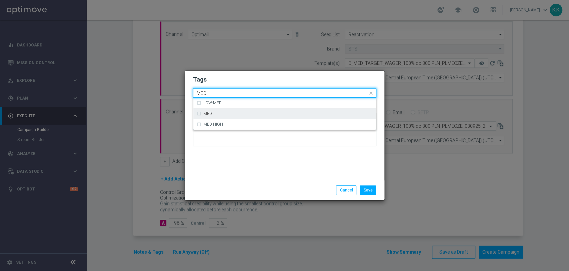
click at [246, 111] on div "MED" at bounding box center [288, 113] width 169 height 4
type input "MED"
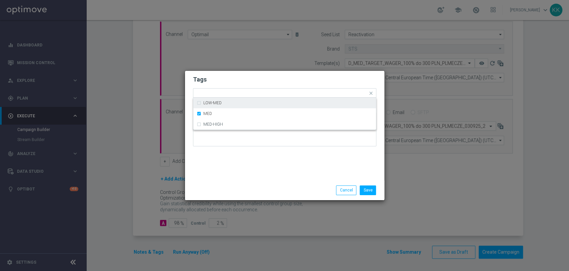
click at [255, 76] on h2 "Tags" at bounding box center [284, 79] width 183 height 8
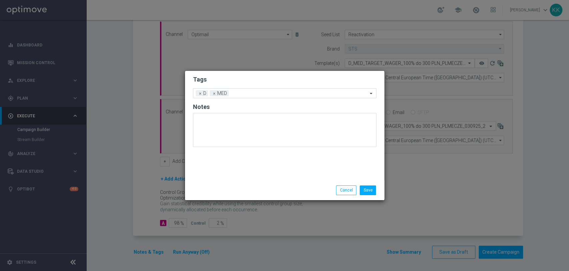
click at [265, 99] on form "Tags Add a new tag × D × MED Notes" at bounding box center [284, 113] width 183 height 78
click at [265, 97] on div at bounding box center [299, 94] width 137 height 7
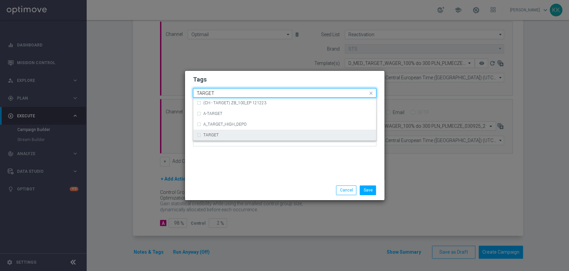
click at [253, 133] on div "TARGET" at bounding box center [288, 135] width 169 height 4
type input "TARGET"
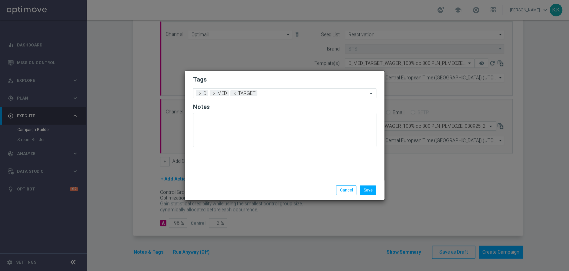
click at [269, 169] on div "Tags Add a new tag × D × MED × TARGET Notes" at bounding box center [285, 125] width 200 height 109
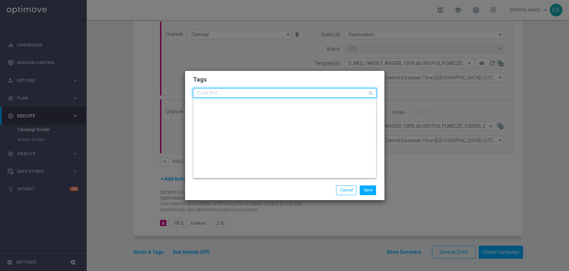
click at [286, 91] on input "text" at bounding box center [282, 93] width 171 height 6
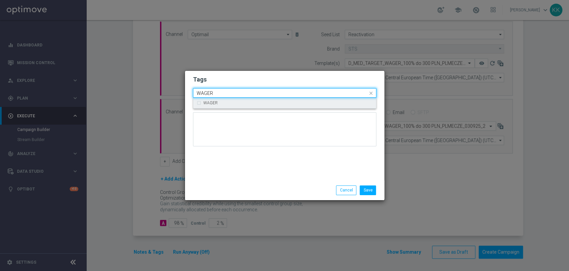
click at [258, 102] on div "WAGER" at bounding box center [288, 103] width 169 height 4
type input "WAGER"
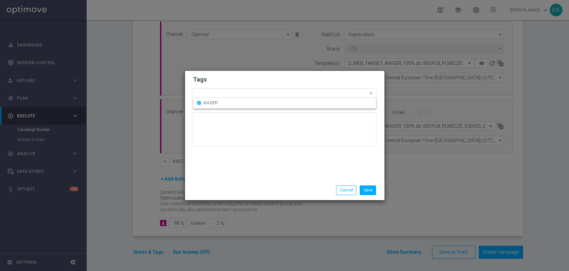
click at [262, 78] on h2 "Tags" at bounding box center [284, 79] width 183 height 8
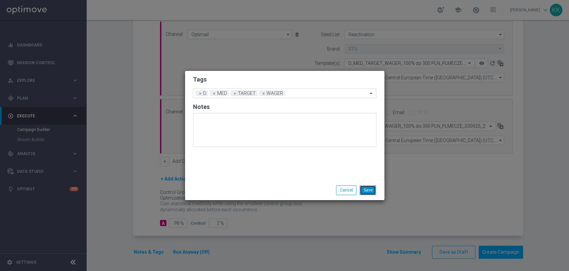
click at [373, 190] on button "Save" at bounding box center [368, 189] width 16 height 9
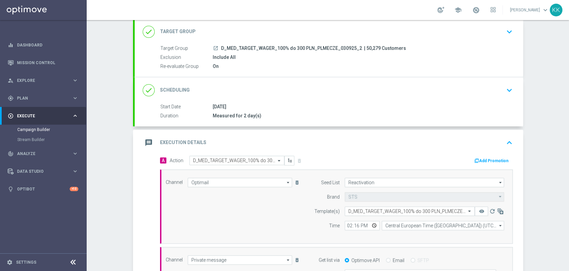
scroll to position [3, 0]
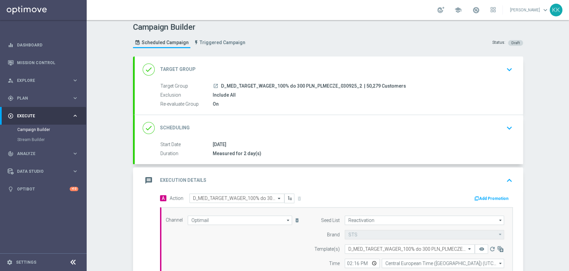
click at [505, 68] on icon "keyboard_arrow_down" at bounding box center [510, 69] width 10 height 10
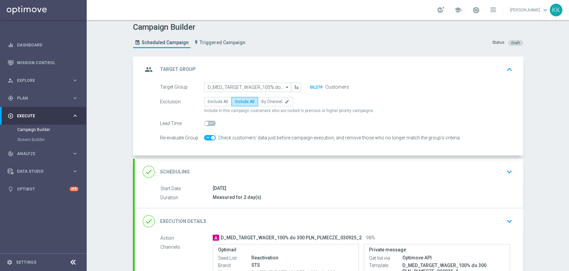
click at [514, 172] on div "done Scheduling keyboard_arrow_down" at bounding box center [329, 171] width 389 height 26
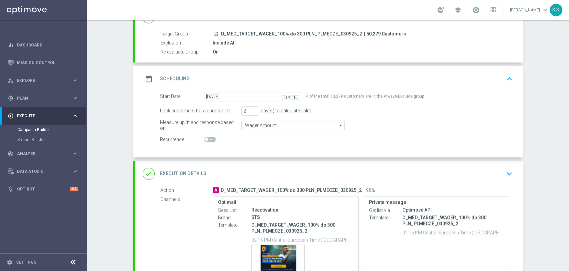
scroll to position [77, 0]
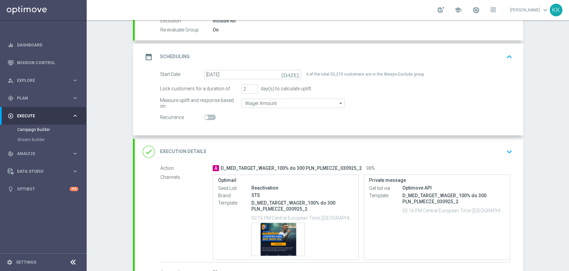
click at [500, 155] on div "done Execution Details keyboard_arrow_down" at bounding box center [329, 151] width 373 height 13
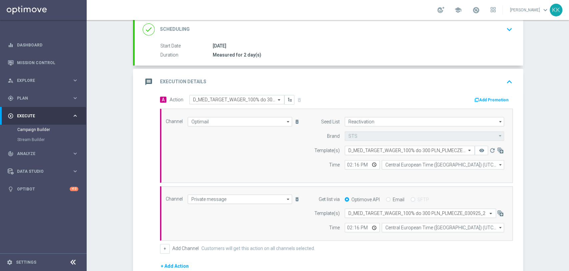
scroll to position [115, 0]
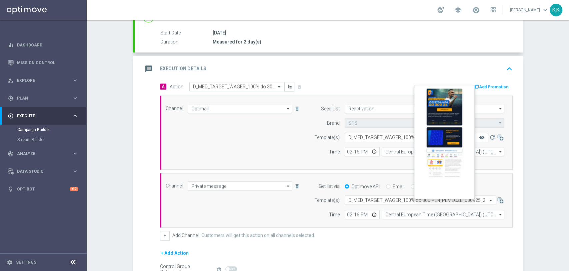
click at [479, 136] on icon "remove_red_eye" at bounding box center [481, 136] width 5 height 5
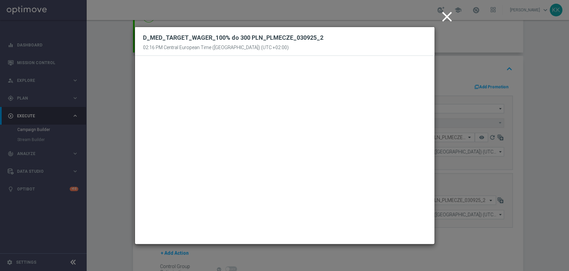
click at [452, 14] on icon "close" at bounding box center [447, 16] width 17 height 17
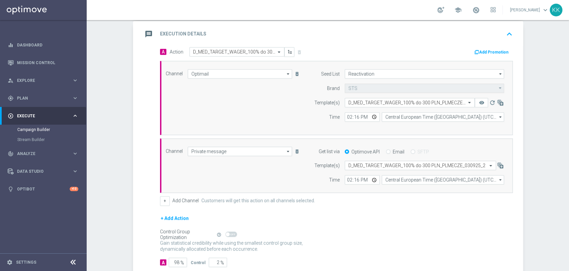
scroll to position [189, 0]
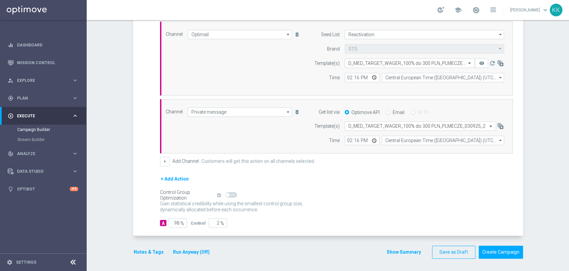
click at [156, 249] on button "Notes & Tags" at bounding box center [148, 252] width 31 height 8
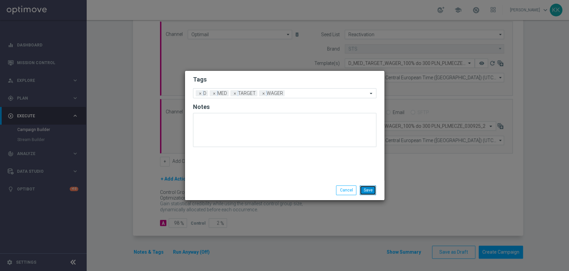
click at [367, 191] on button "Save" at bounding box center [368, 189] width 16 height 9
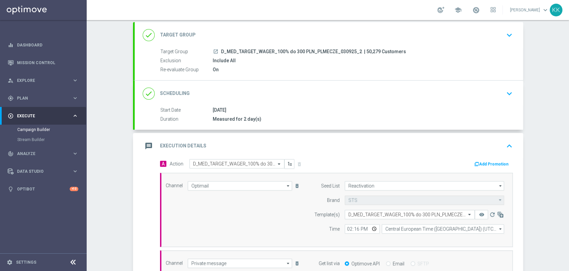
scroll to position [0, 0]
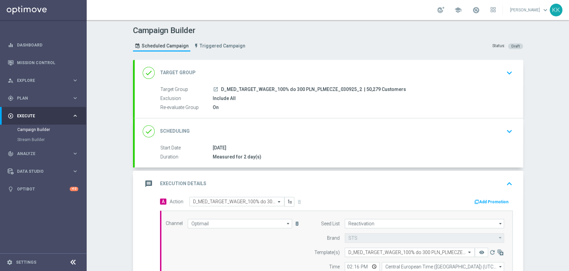
click at [505, 70] on icon "keyboard_arrow_down" at bounding box center [510, 73] width 10 height 10
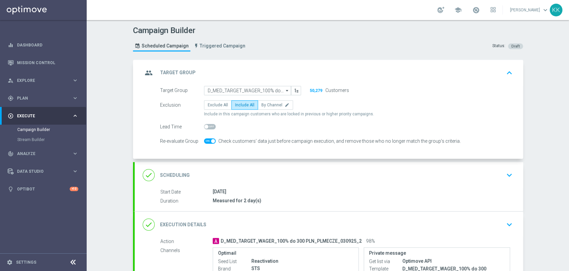
click at [508, 175] on icon "keyboard_arrow_down" at bounding box center [510, 175] width 10 height 10
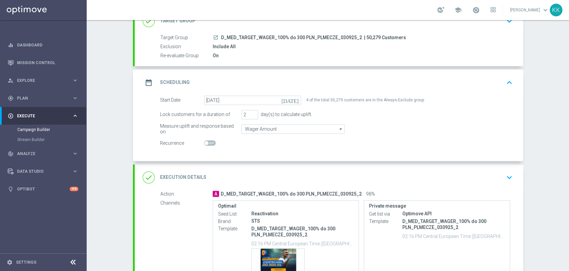
scroll to position [74, 0]
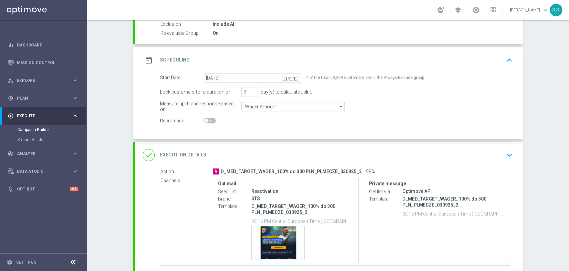
click at [506, 158] on icon "keyboard_arrow_down" at bounding box center [510, 155] width 10 height 10
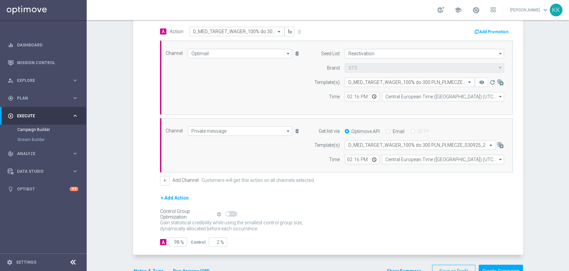
scroll to position [189, 0]
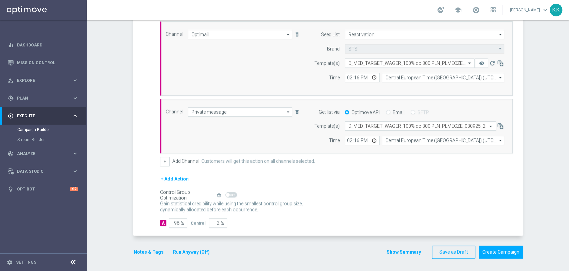
click at [164, 252] on run-anyway-button "Run Anyway (Off)" at bounding box center [191, 252] width 54 height 8
click at [152, 250] on button "Notes & Tags" at bounding box center [148, 252] width 31 height 8
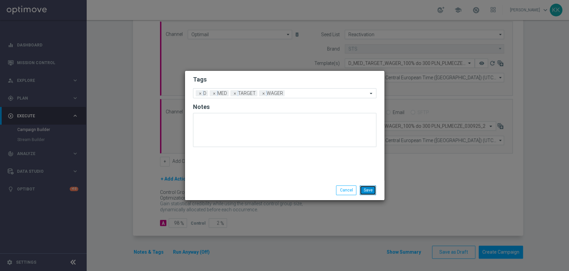
drag, startPoint x: 364, startPoint y: 190, endPoint x: 371, endPoint y: 190, distance: 6.7
click at [365, 190] on button "Save" at bounding box center [368, 189] width 16 height 9
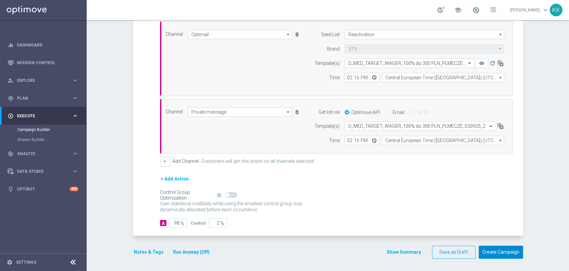
click at [499, 249] on button "Create Campaign" at bounding box center [501, 251] width 44 height 13
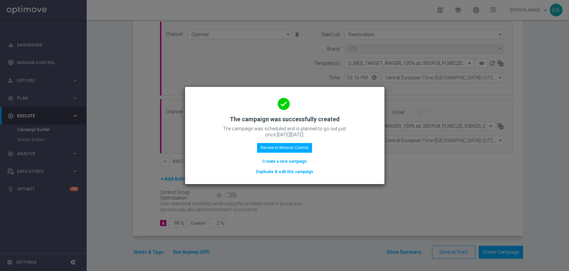
click at [287, 161] on button "Create a new campaign" at bounding box center [285, 160] width 46 height 7
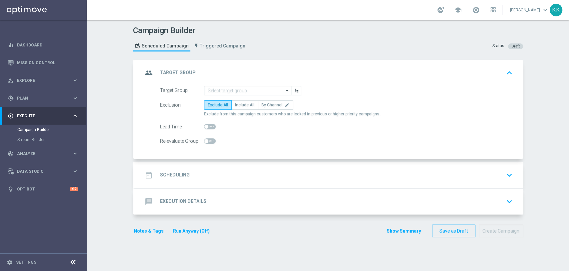
scroll to position [0, 0]
click at [268, 88] on input at bounding box center [247, 90] width 87 height 9
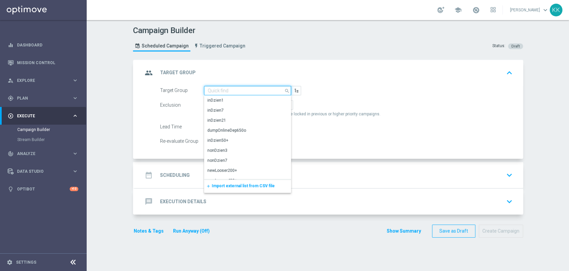
paste input "D_HIGH_TARGET_WAGER_100% do 500 PLN_PLMECZE_030925_2"
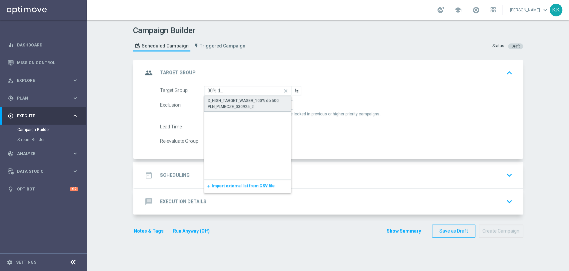
click at [251, 103] on div "D_HIGH_TARGET_WAGER_100% do 500 PLN_PLMECZE_030925_2" at bounding box center [248, 103] width 80 height 12
type input "D_HIGH_TARGET_WAGER_100% do 500 PLN_PLMECZE_030925_2"
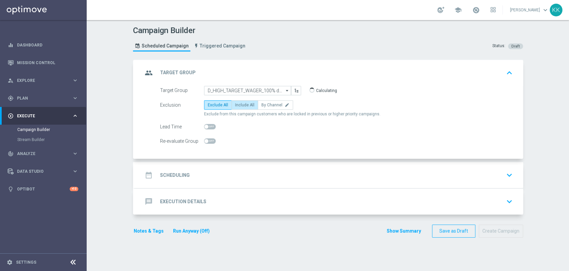
click at [244, 105] on span "Include All" at bounding box center [244, 104] width 19 height 5
click at [240, 105] on input "Include All" at bounding box center [237, 106] width 4 height 4
radio input "true"
click at [207, 142] on span at bounding box center [210, 140] width 12 height 5
click at [207, 142] on input "checkbox" at bounding box center [210, 140] width 12 height 5
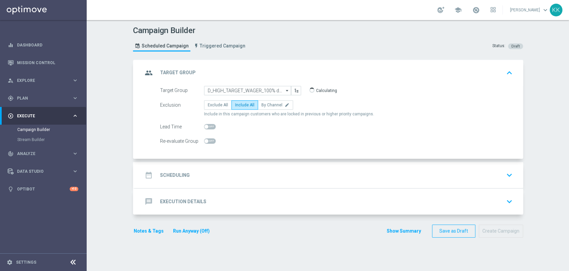
checkbox input "true"
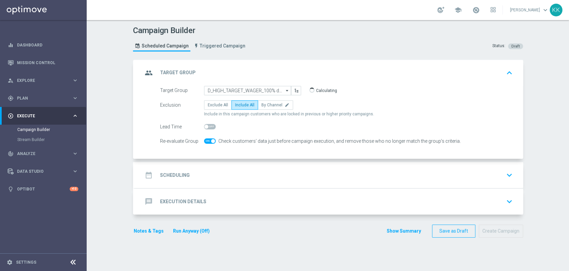
click at [267, 188] on div "message Execution Details keyboard_arrow_down" at bounding box center [329, 201] width 389 height 26
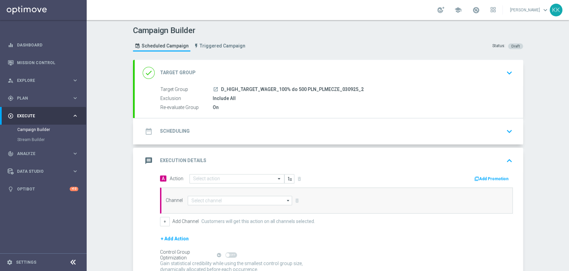
click at [242, 137] on div "date_range Scheduling keyboard_arrow_down" at bounding box center [329, 131] width 389 height 26
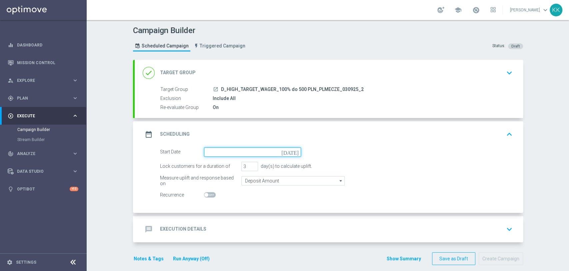
click at [231, 148] on input at bounding box center [252, 151] width 97 height 9
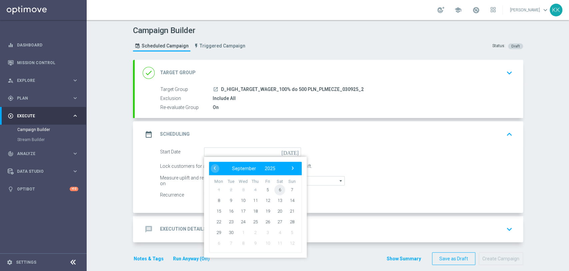
click at [277, 189] on span "6" at bounding box center [280, 189] width 11 height 11
type input "[DATE]"
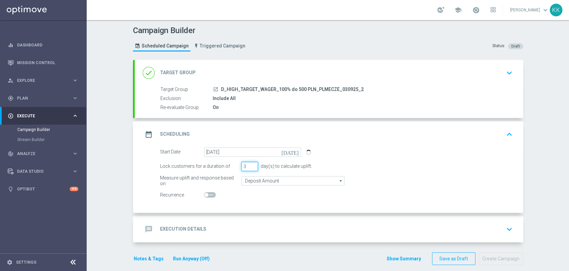
drag, startPoint x: 246, startPoint y: 165, endPoint x: 238, endPoint y: 167, distance: 8.1
click at [238, 167] on div "Lock customers for a duration of 3 day(s) to calculate uplift." at bounding box center [336, 165] width 363 height 9
type input "2"
click at [265, 178] on input "Deposit Amount" at bounding box center [293, 180] width 103 height 9
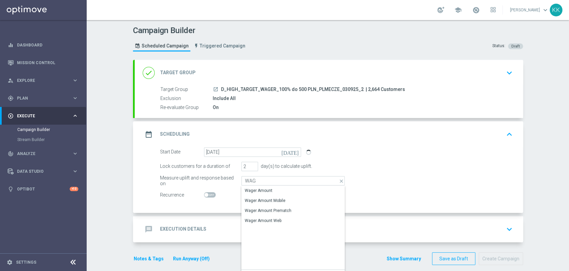
click at [264, 187] on div "Wager Amount" at bounding box center [259, 190] width 28 height 6
type input "Wager Amount"
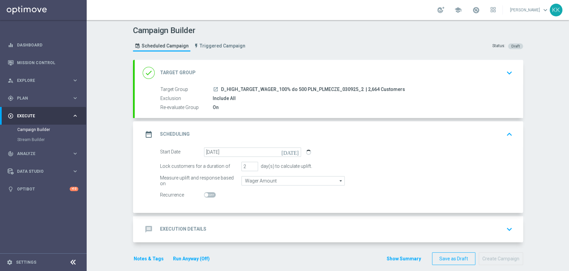
click at [281, 219] on div "message Execution Details keyboard_arrow_down" at bounding box center [329, 229] width 389 height 26
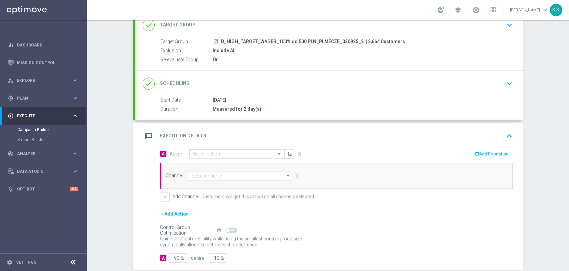
scroll to position [74, 0]
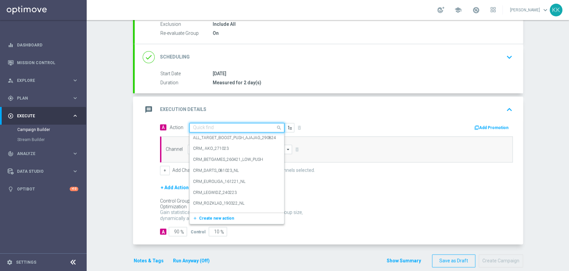
click at [227, 127] on input "text" at bounding box center [230, 128] width 74 height 6
paste input "D_HIGH_TARGET_WAGER_100% do 500 PLN_PLMECZE_030925_2"
type input "D_HIGH_TARGET_WAGER_100% do 500 PLN_PLMECZE_030925_2"
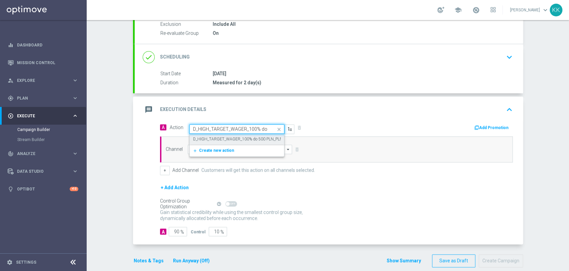
scroll to position [0, 61]
click at [226, 138] on label "D_HIGH_TARGET_WAGER_100% do 500 PLN_PLMECZE_030925_2" at bounding box center [253, 139] width 120 height 6
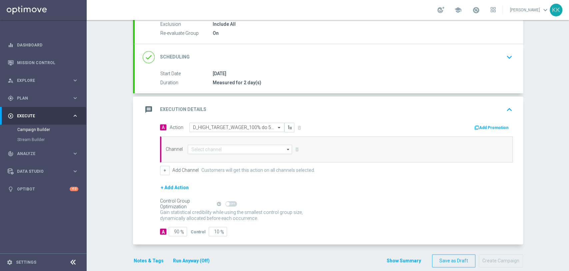
scroll to position [0, 0]
click at [224, 150] on input at bounding box center [240, 148] width 105 height 9
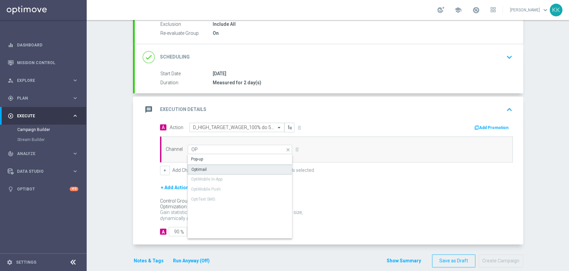
click at [222, 170] on div "Optimail" at bounding box center [240, 169] width 105 height 10
type input "Optimail"
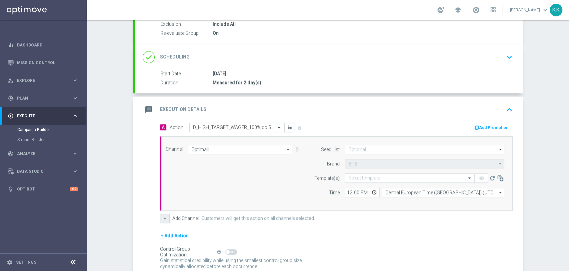
click at [165, 217] on button "+" at bounding box center [165, 218] width 10 height 9
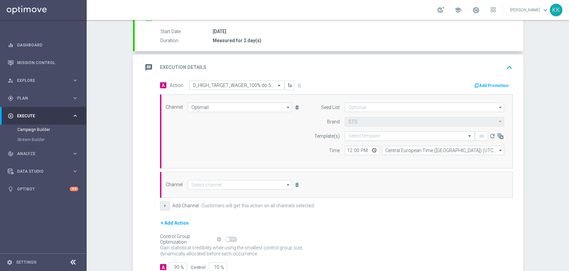
scroll to position [148, 0]
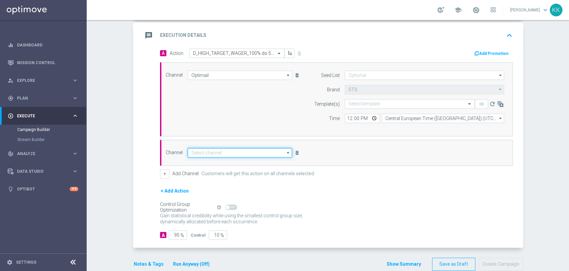
click at [199, 155] on input at bounding box center [240, 152] width 105 height 9
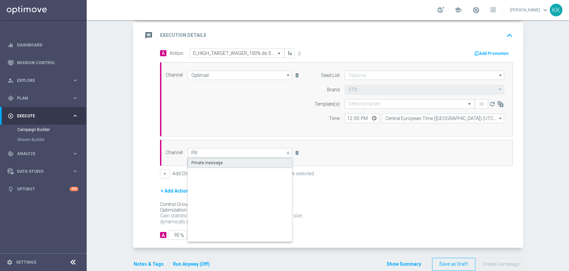
click at [200, 163] on div "Private message" at bounding box center [206, 162] width 31 height 6
type input "Private message"
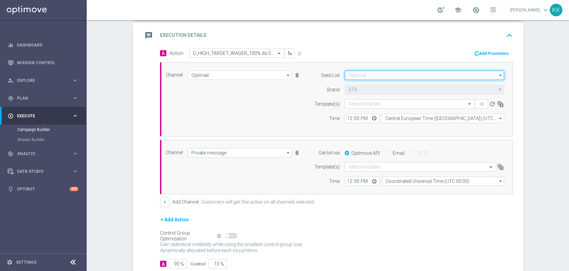
click at [388, 77] on input at bounding box center [424, 74] width 159 height 9
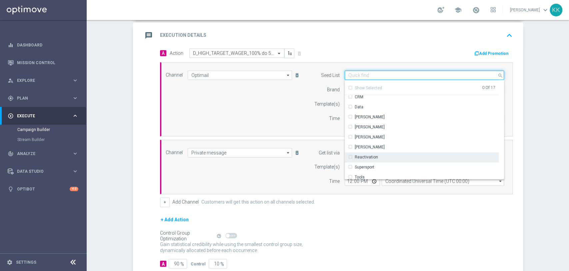
scroll to position [96, 0]
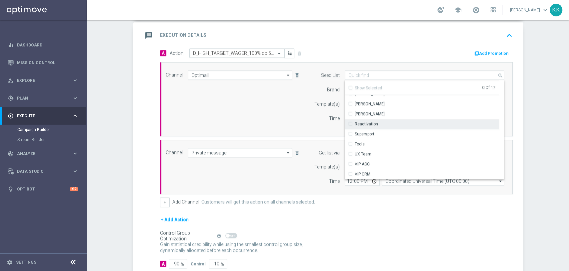
click at [380, 123] on div "Reactivation" at bounding box center [422, 123] width 154 height 9
click at [278, 125] on div "Channel Optimail Optimail arrow_drop_down Show Selected 1 of 22 Target group on…" at bounding box center [335, 98] width 349 height 57
type input "Reactivation"
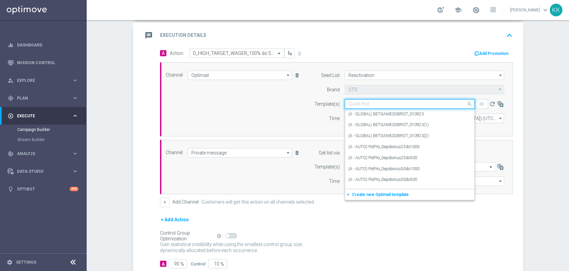
click at [360, 107] on div "Quick find" at bounding box center [410, 103] width 130 height 9
paste input "D_HIGH_TARGET_WAGER_100% do 500 PLN_PLMECZE_030925_2"
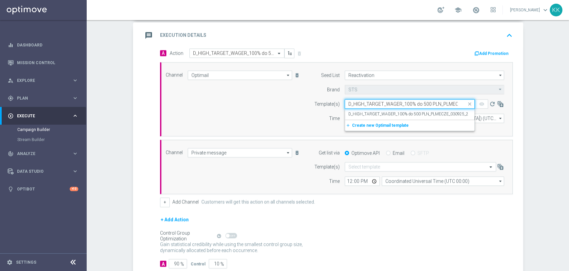
scroll to position [0, 26]
click at [361, 111] on label "D_HIGH_TARGET_WAGER_100% do 500 PLN_PLMECZE_030925_2" at bounding box center [409, 114] width 120 height 6
type input "D_HIGH_TARGET_WAGER_100% do 500 PLN_PLMECZE_030925_2"
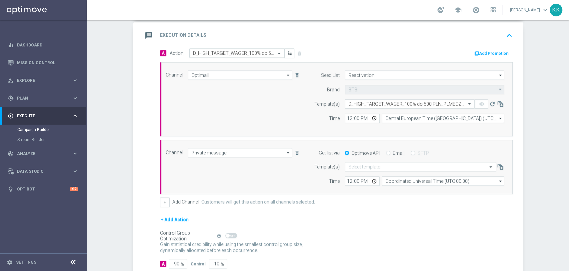
scroll to position [0, 0]
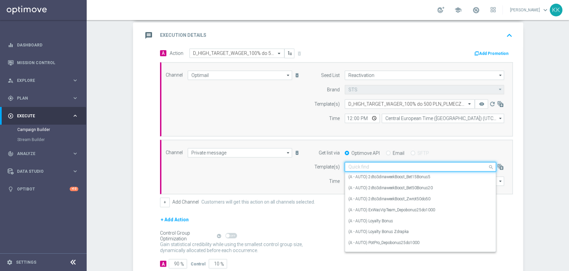
click at [357, 164] on input "text" at bounding box center [414, 167] width 131 height 6
paste input "D_HIGH_TARGET_WAGER_100% do 500 PLN_PLMECZE_030925_2"
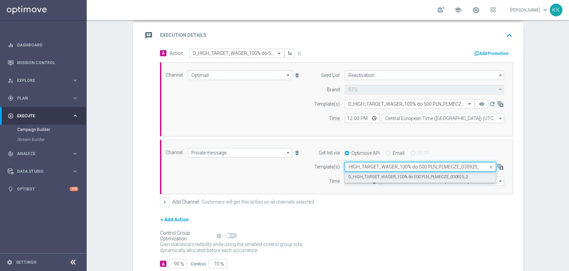
click at [360, 174] on label "D_HIGH_TARGET_WAGER_100% do 500 PLN_PLMECZE_030925_2" at bounding box center [409, 177] width 120 height 6
type input "D_HIGH_TARGET_WAGER_100% do 500 PLN_PLMECZE_030925_2"
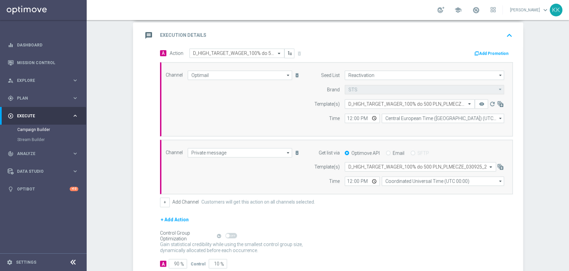
scroll to position [0, 0]
click at [345, 119] on input "12:00" at bounding box center [362, 117] width 35 height 9
type input "14:26"
click at [345, 181] on input "12:00" at bounding box center [362, 180] width 35 height 9
type input "14:26"
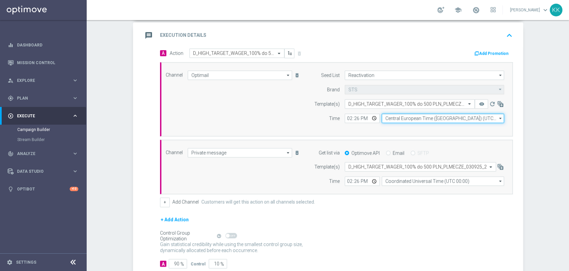
click at [406, 114] on input "Central European Time ([GEOGRAPHIC_DATA]) (UTC +02:00)" at bounding box center [443, 117] width 122 height 9
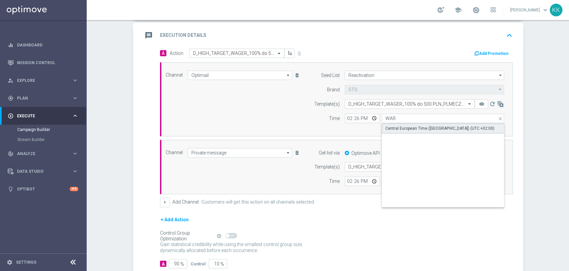
click at [402, 123] on div "Central European Time ([GEOGRAPHIC_DATA]) (UTC +02:00)" at bounding box center [443, 128] width 123 height 10
type input "Central European Time ([GEOGRAPHIC_DATA]) (UTC +02:00)"
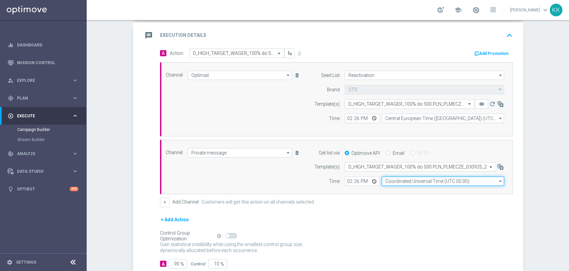
drag, startPoint x: 419, startPoint y: 183, endPoint x: 415, endPoint y: 185, distance: 4.3
click at [415, 185] on div "Channel Private message Private message arrow_drop_down Show Selected 1 of 22 T…" at bounding box center [336, 166] width 353 height 55
click at [416, 181] on input "Coordinated Universal Time (UTC 00:00)" at bounding box center [443, 180] width 122 height 9
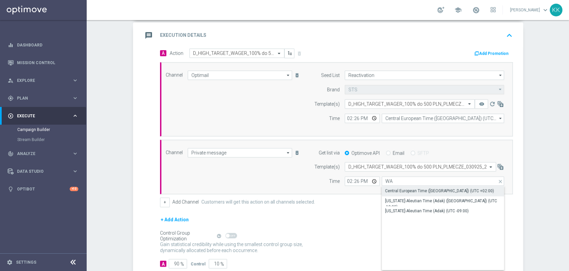
click at [416, 186] on div "Central European Time ([GEOGRAPHIC_DATA]) (UTC +02:00)" at bounding box center [443, 190] width 123 height 9
type input "Central European Time ([GEOGRAPHIC_DATA]) (UTC +02:00)"
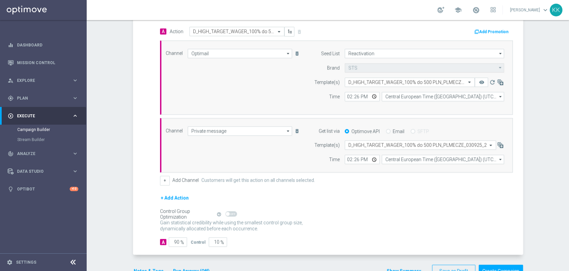
scroll to position [189, 0]
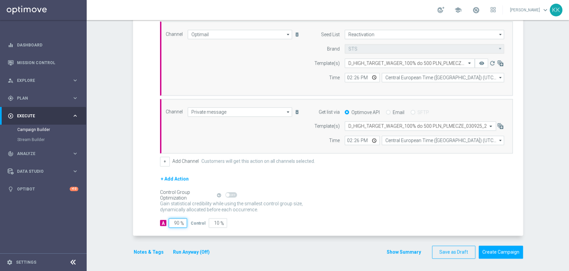
click at [176, 223] on input "90" at bounding box center [178, 222] width 18 height 9
type input "9"
type input "91"
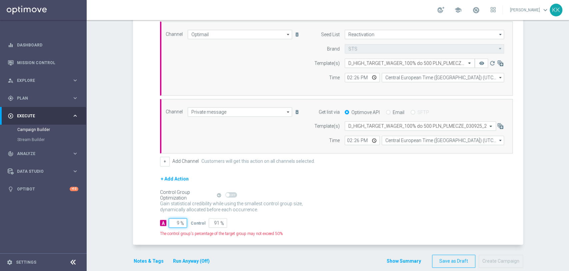
type input "95"
type input "5"
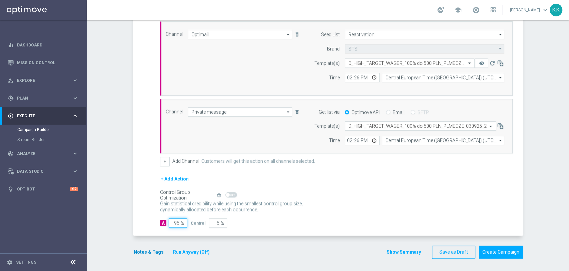
type input "95"
click at [149, 249] on button "Notes & Tags" at bounding box center [148, 252] width 31 height 8
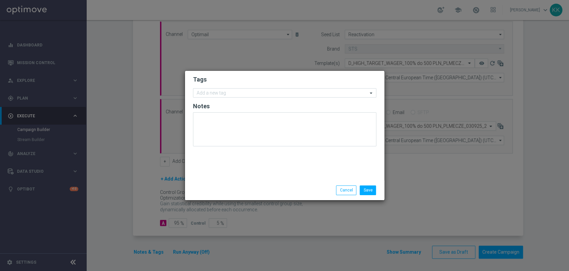
click at [209, 97] on form "Tags Add a new tag Notes" at bounding box center [284, 112] width 183 height 77
click at [211, 96] on div at bounding box center [282, 93] width 172 height 7
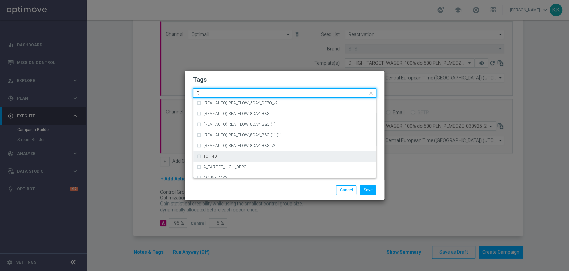
scroll to position [741, 0]
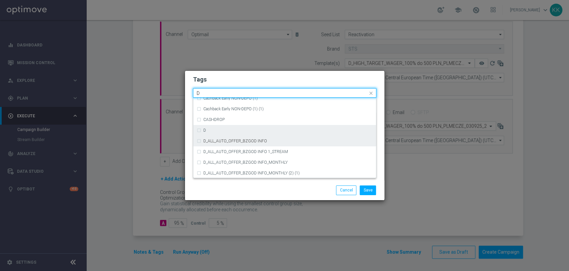
click at [213, 130] on div "D" at bounding box center [288, 130] width 169 height 4
type input "D"
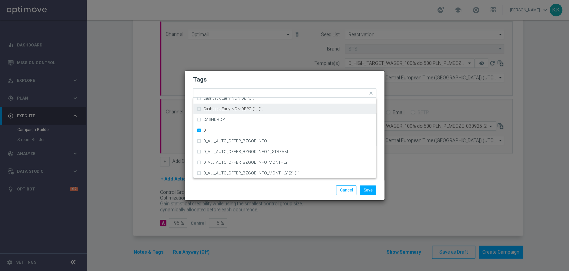
click at [237, 74] on form "Tags Quick find × D A_TARGET_HIGH_DEPO ACTIVE DAYS BLOKADA Cashback Early NON-D…" at bounding box center [284, 112] width 183 height 77
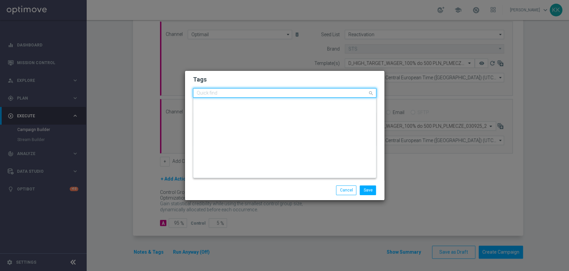
click at [238, 95] on input "text" at bounding box center [282, 93] width 171 height 6
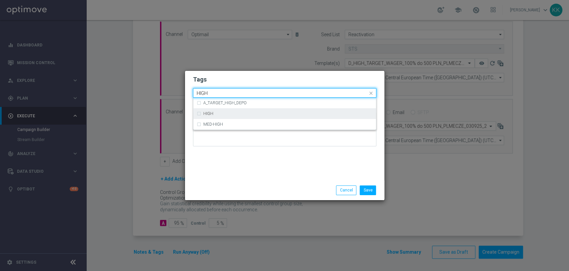
click at [230, 115] on div "HIGH" at bounding box center [285, 113] width 176 height 11
type input "HIGH"
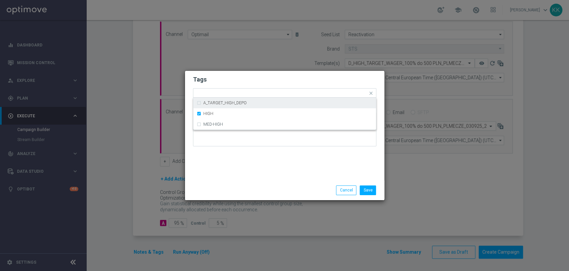
drag, startPoint x: 238, startPoint y: 78, endPoint x: 245, endPoint y: 102, distance: 25.0
click at [238, 78] on h2 "Tags" at bounding box center [284, 79] width 183 height 8
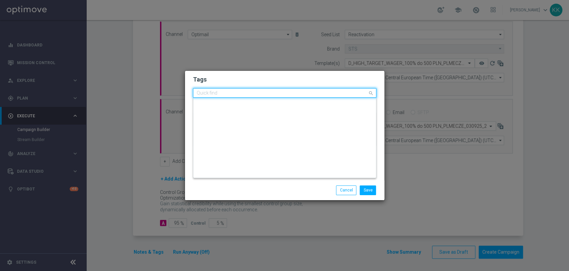
click at [245, 93] on input "text" at bounding box center [282, 93] width 171 height 6
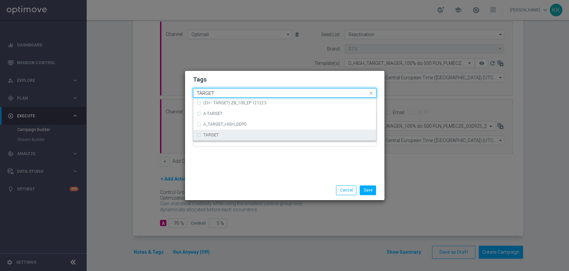
click at [240, 131] on div "TARGET" at bounding box center [285, 134] width 176 height 11
type input "TARGET"
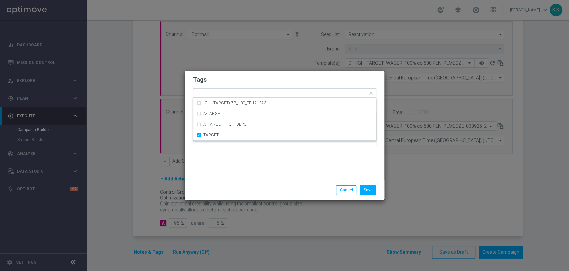
click at [248, 155] on div "Tags Quick find × D × HIGH × TARGET (CH - TARGET) ZB_100_EP 121223 A-TARGET A_T…" at bounding box center [285, 125] width 200 height 109
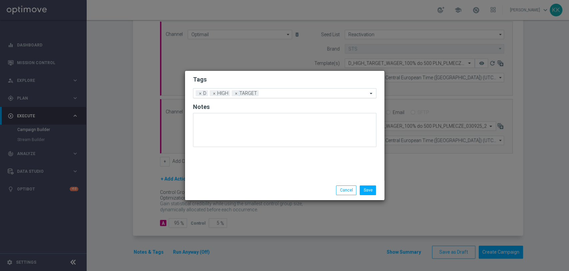
click at [287, 91] on input "text" at bounding box center [315, 94] width 106 height 6
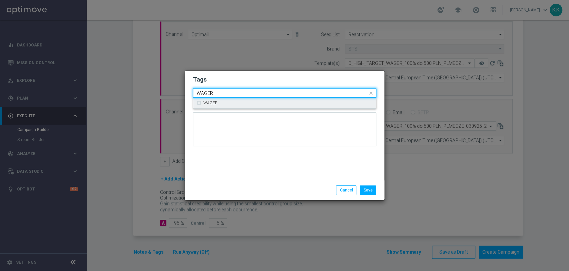
click at [288, 105] on div "WAGER" at bounding box center [285, 102] width 176 height 11
type input "WAGER"
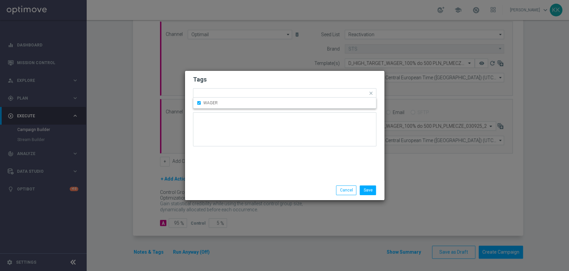
click at [289, 68] on modal-container "Tags Quick find × D × HIGH × TARGET × WAGER WAGER Notes Save Cancel" at bounding box center [284, 135] width 569 height 271
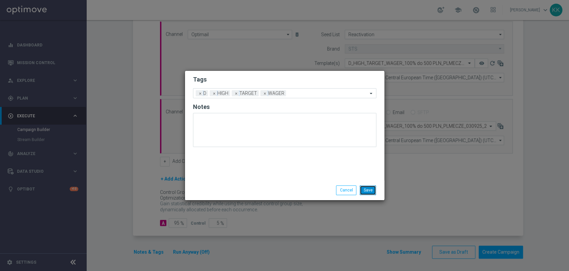
click at [371, 194] on button "Save" at bounding box center [368, 189] width 16 height 9
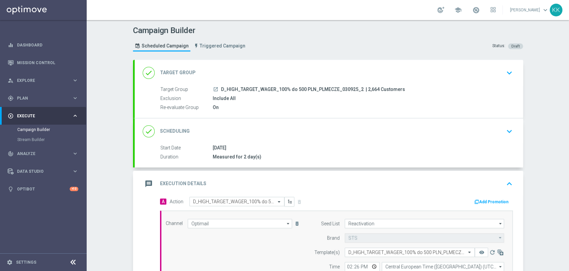
click at [516, 60] on div "done Target Group keyboard_arrow_down" at bounding box center [329, 73] width 389 height 26
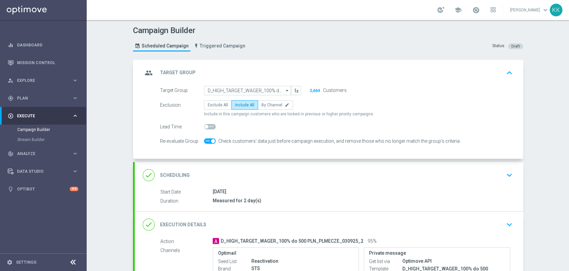
click at [487, 171] on div "done Scheduling keyboard_arrow_down" at bounding box center [329, 174] width 373 height 13
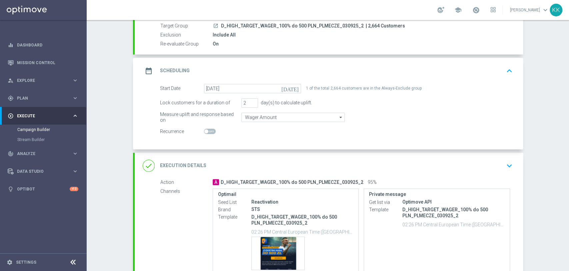
scroll to position [111, 0]
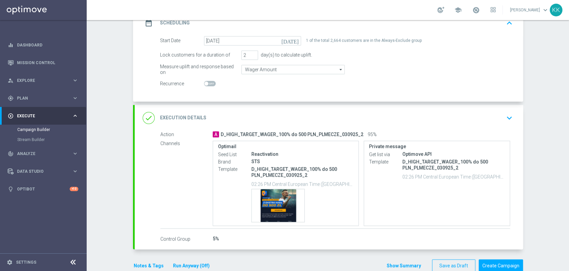
click at [510, 118] on icon "keyboard_arrow_down" at bounding box center [510, 118] width 10 height 10
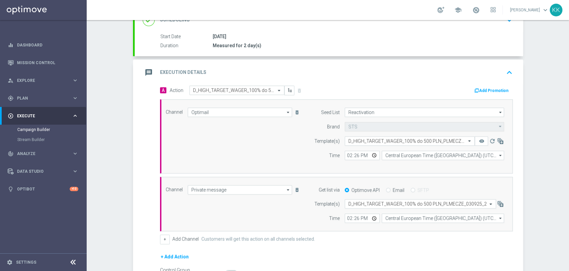
scroll to position [185, 0]
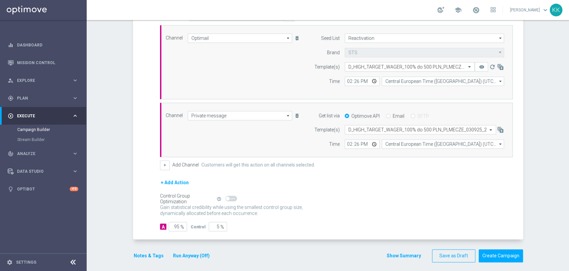
click at [141, 251] on button "Notes & Tags" at bounding box center [148, 255] width 31 height 8
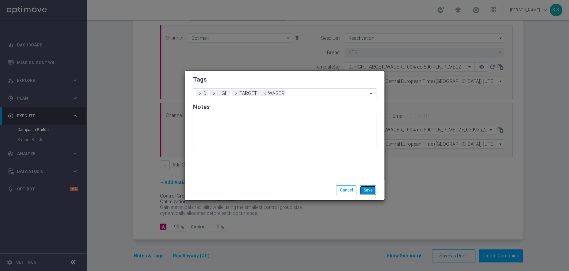
click at [367, 188] on button "Save" at bounding box center [368, 189] width 16 height 9
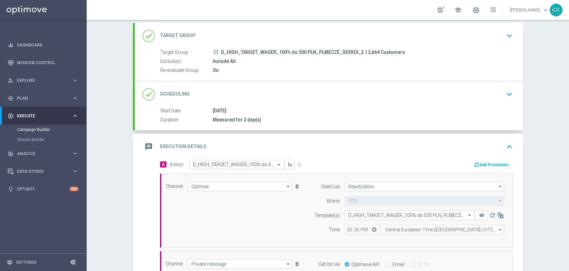
scroll to position [0, 0]
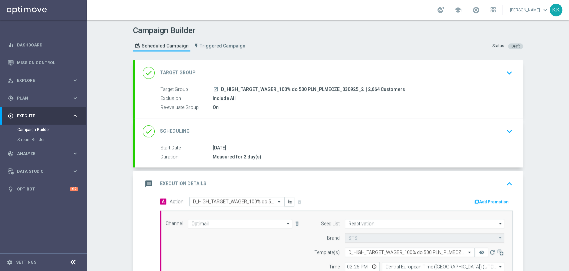
click at [505, 71] on icon "keyboard_arrow_down" at bounding box center [510, 73] width 10 height 10
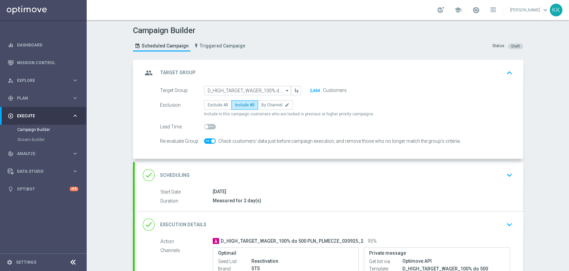
click at [512, 179] on div "done Scheduling keyboard_arrow_down" at bounding box center [329, 175] width 389 height 26
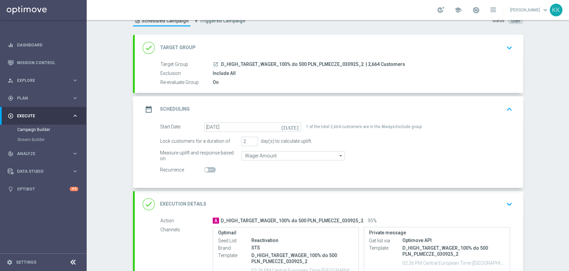
scroll to position [37, 0]
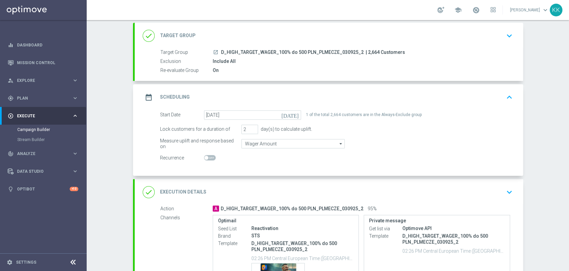
click at [507, 188] on icon "keyboard_arrow_down" at bounding box center [510, 192] width 10 height 10
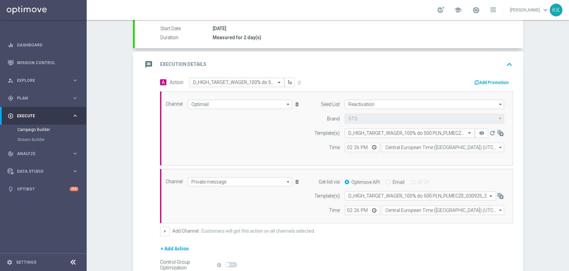
scroll to position [148, 0]
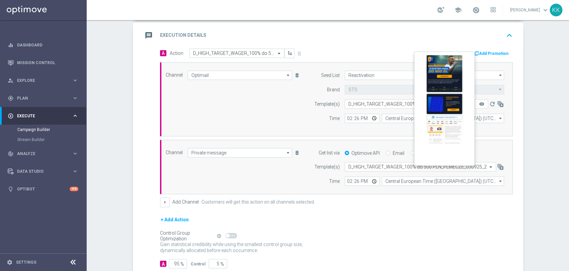
click at [482, 99] on button "remove_red_eye" at bounding box center [481, 103] width 13 height 9
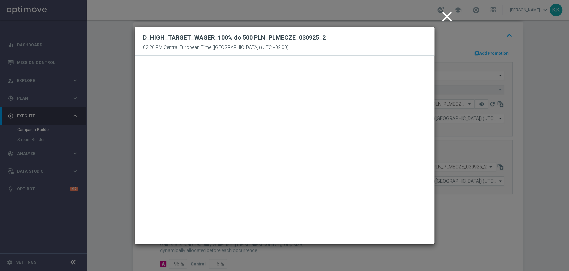
click at [450, 19] on icon "close" at bounding box center [447, 16] width 17 height 17
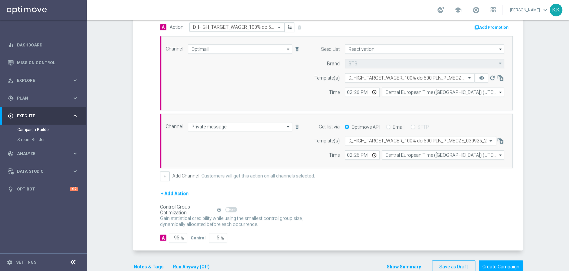
scroll to position [185, 0]
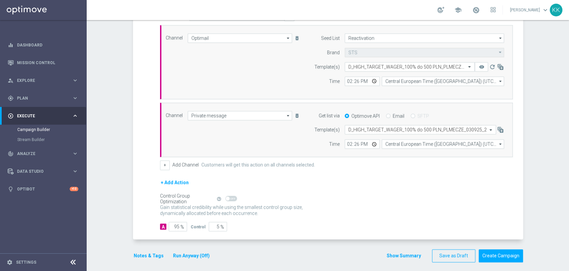
click at [152, 253] on button "Notes & Tags" at bounding box center [148, 255] width 31 height 8
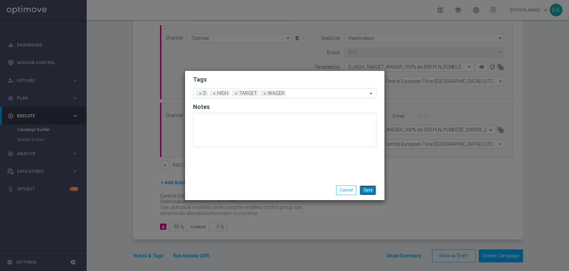
click at [371, 193] on button "Save" at bounding box center [368, 189] width 16 height 9
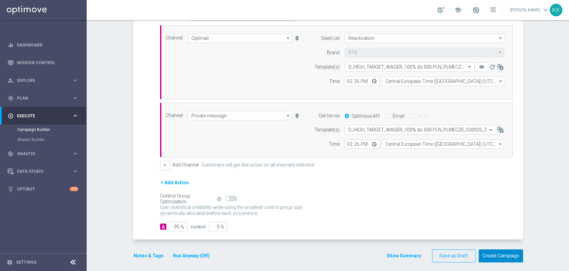
click at [504, 253] on button "Create Campaign" at bounding box center [501, 255] width 44 height 13
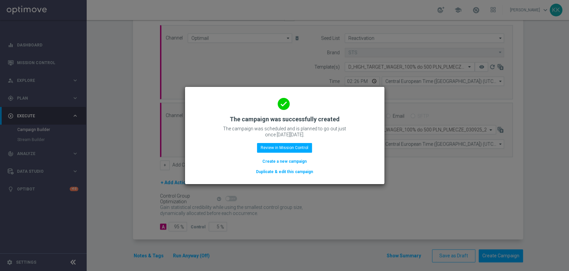
click at [274, 161] on button "Create a new campaign" at bounding box center [285, 160] width 46 height 7
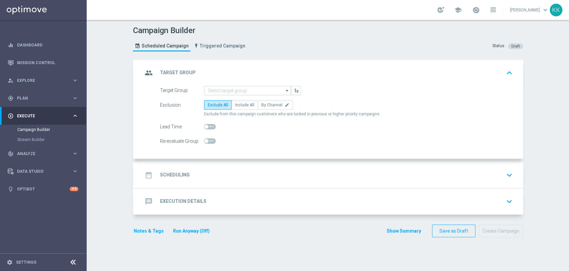
scroll to position [0, 0]
click at [69, 96] on span "Plan" at bounding box center [44, 98] width 55 height 4
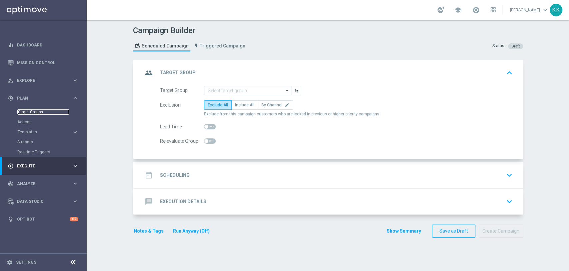
click at [29, 111] on link "Target Groups" at bounding box center [43, 111] width 52 height 5
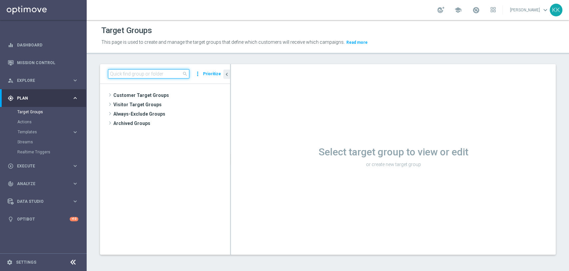
drag, startPoint x: 155, startPoint y: 70, endPoint x: 157, endPoint y: 75, distance: 5.7
click at [155, 71] on input at bounding box center [148, 73] width 81 height 9
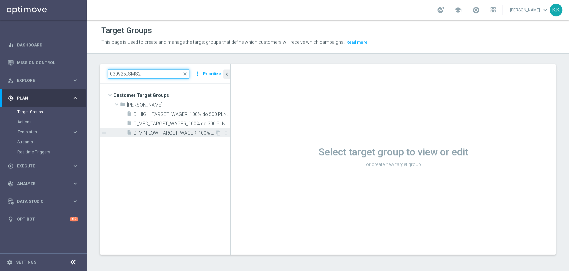
type input "030925_SMS2"
click at [167, 130] on span "D_MIN-LOW_TARGET_WAGER_100% do 100 PLN_PLMECZE_030925_SMS2" at bounding box center [174, 133] width 81 height 6
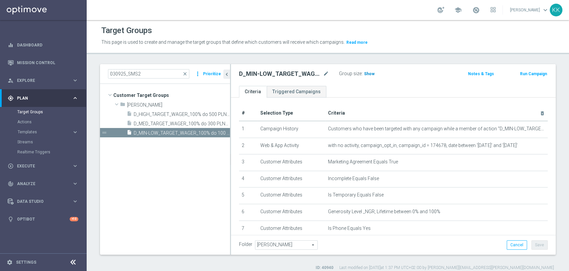
click at [366, 71] on span "Show" at bounding box center [369, 73] width 11 height 5
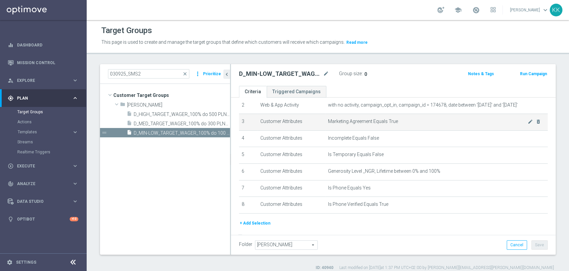
scroll to position [57, 0]
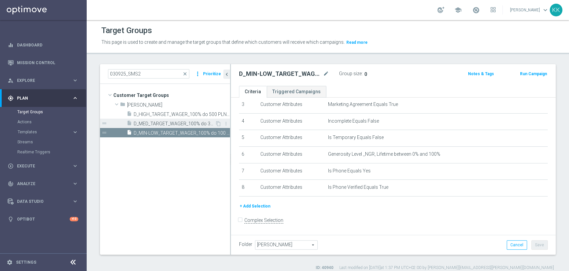
click at [204, 121] on span "D_MED_TARGET_WAGER_100% do 300 PLN_PLMECZE_030925_SMS2" at bounding box center [174, 124] width 81 height 6
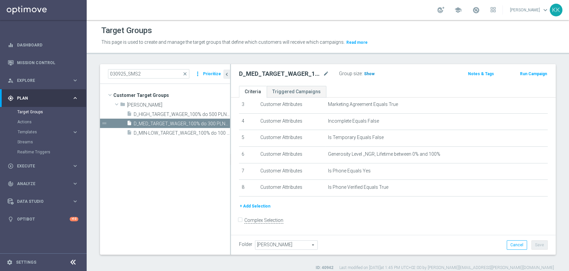
click at [372, 73] on span "Show" at bounding box center [369, 73] width 11 height 5
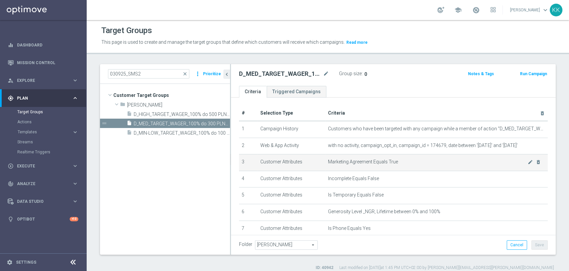
scroll to position [37, 0]
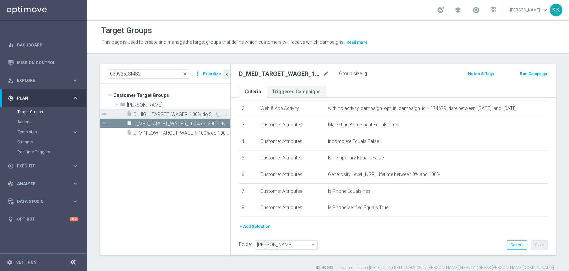
click at [197, 111] on span "D_HIGH_TARGET_WAGER_100% do 500 PLN_PLMECZE_030925_SMS2" at bounding box center [174, 114] width 81 height 6
